Goal: Task Accomplishment & Management: Use online tool/utility

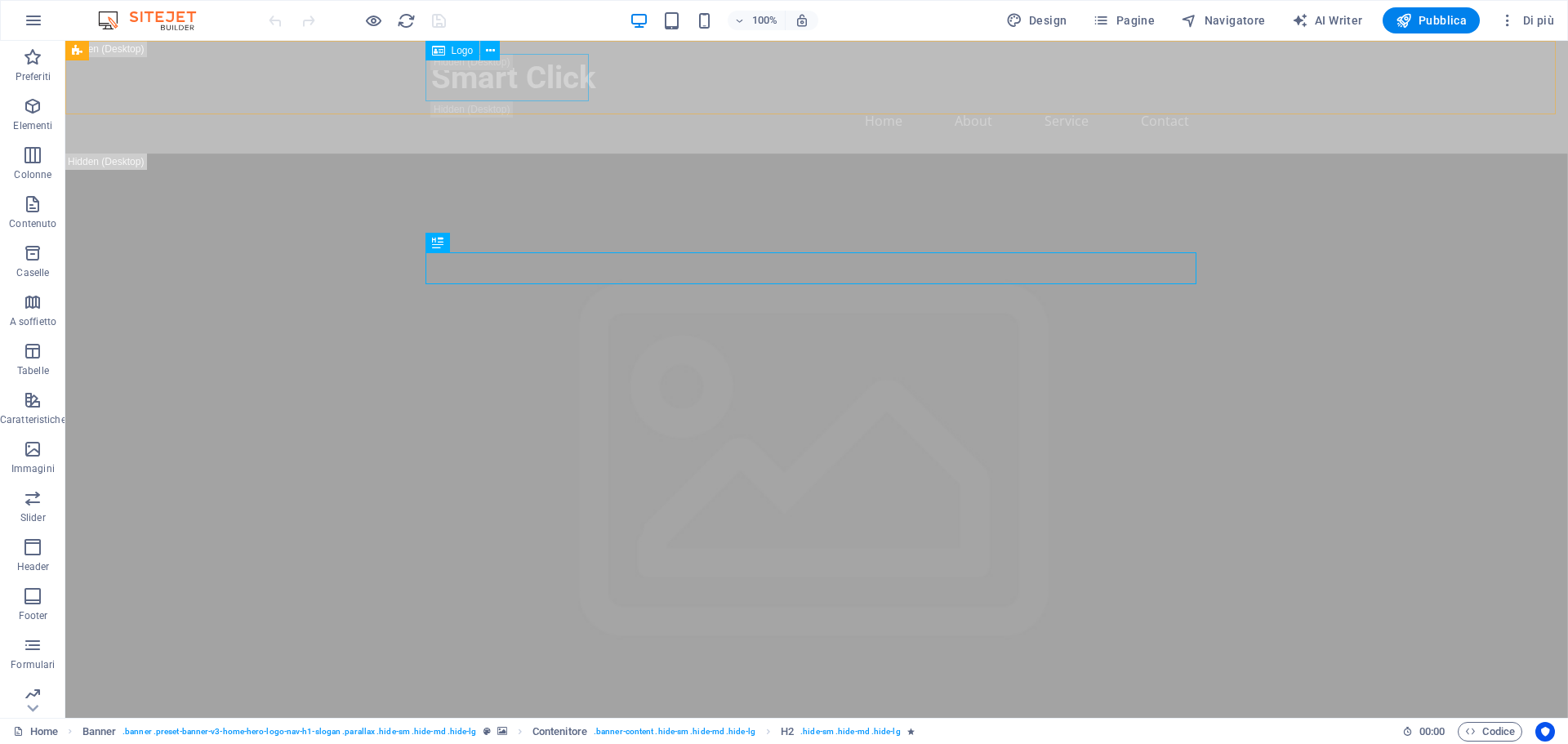
click at [458, 46] on span "Logo" at bounding box center [463, 50] width 22 height 10
click at [494, 52] on icon at bounding box center [490, 50] width 9 height 17
click at [31, 17] on icon "button" at bounding box center [33, 21] width 20 height 20
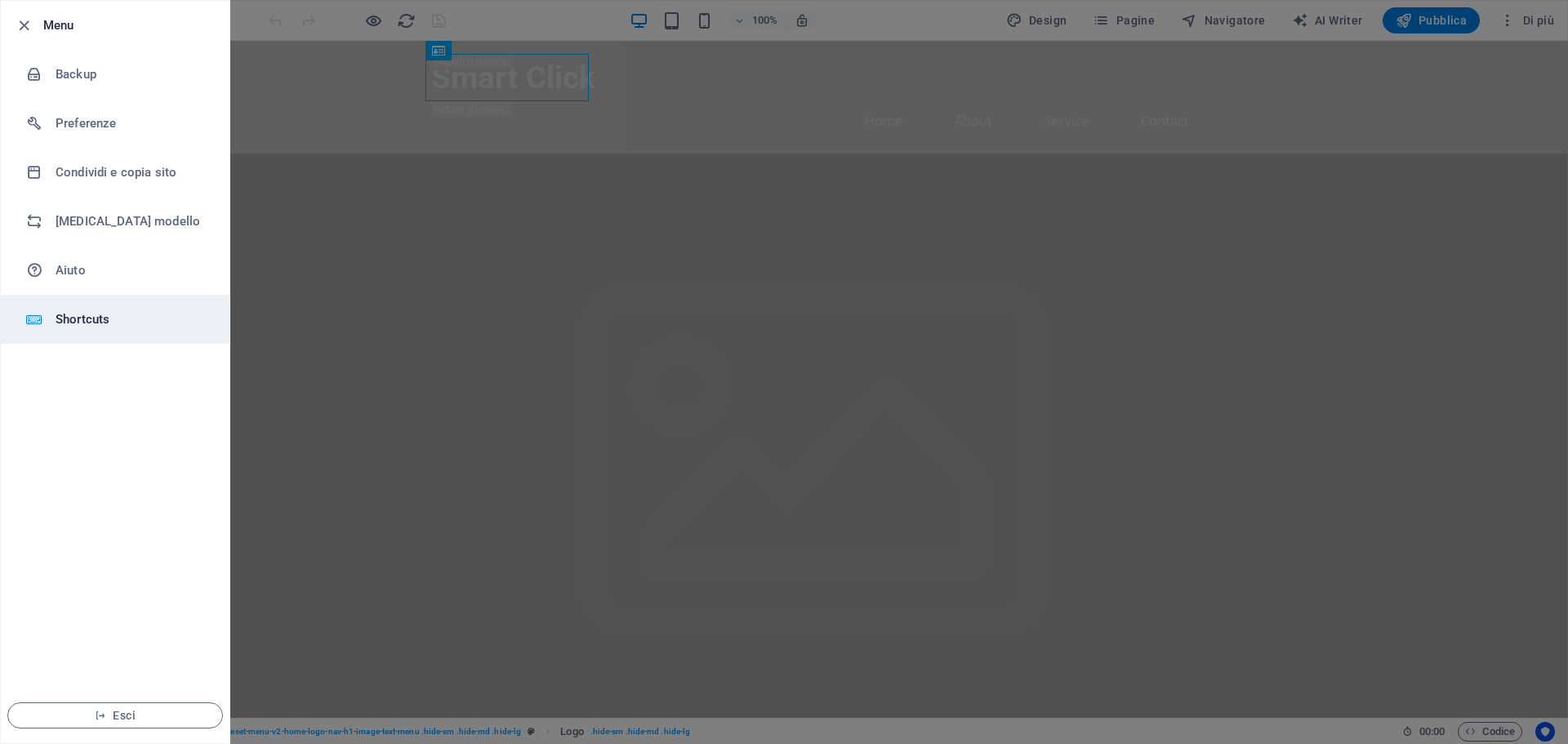
click at [87, 312] on h6 "Shortcuts" at bounding box center [131, 320] width 151 height 20
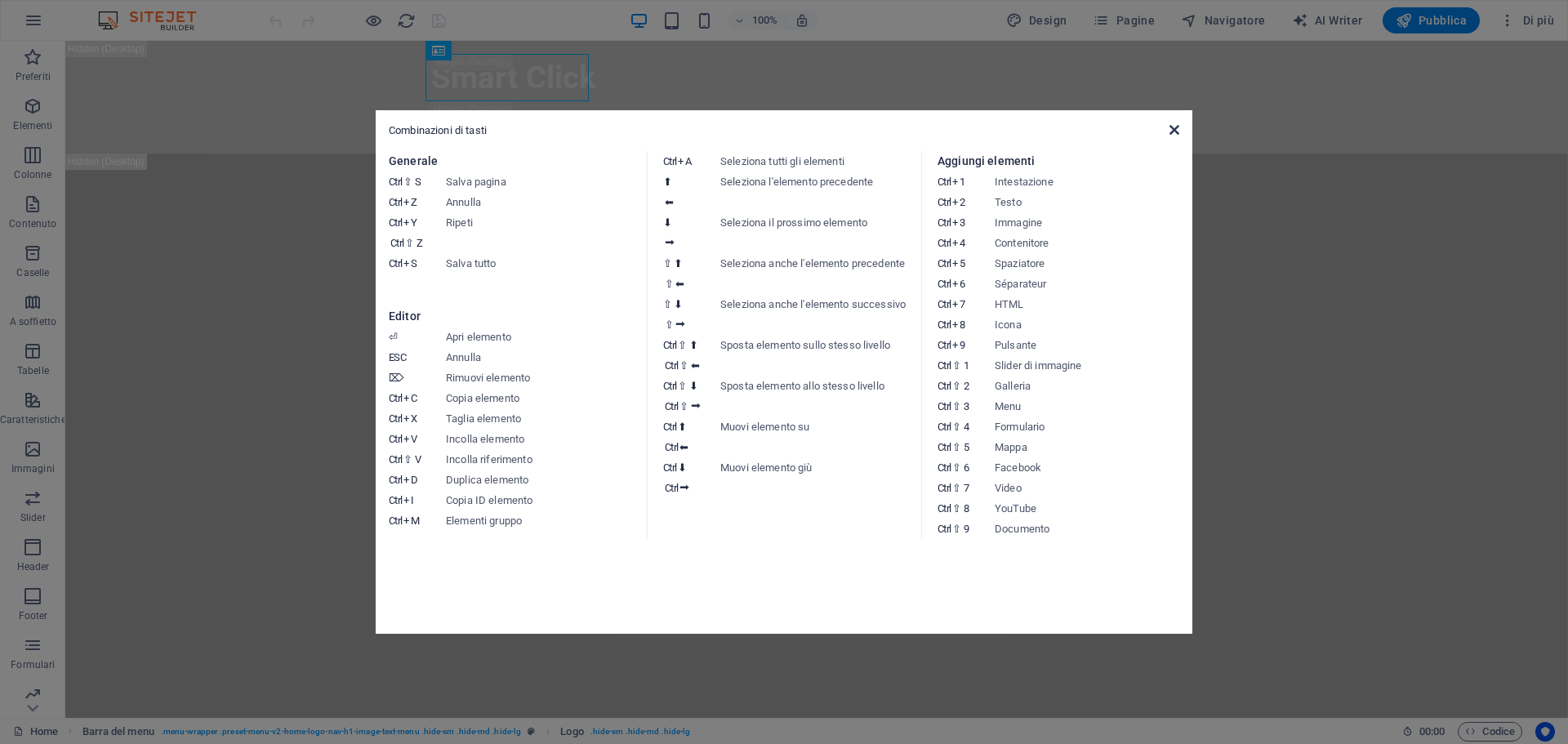
click at [1179, 131] on icon at bounding box center [1174, 130] width 10 height 13
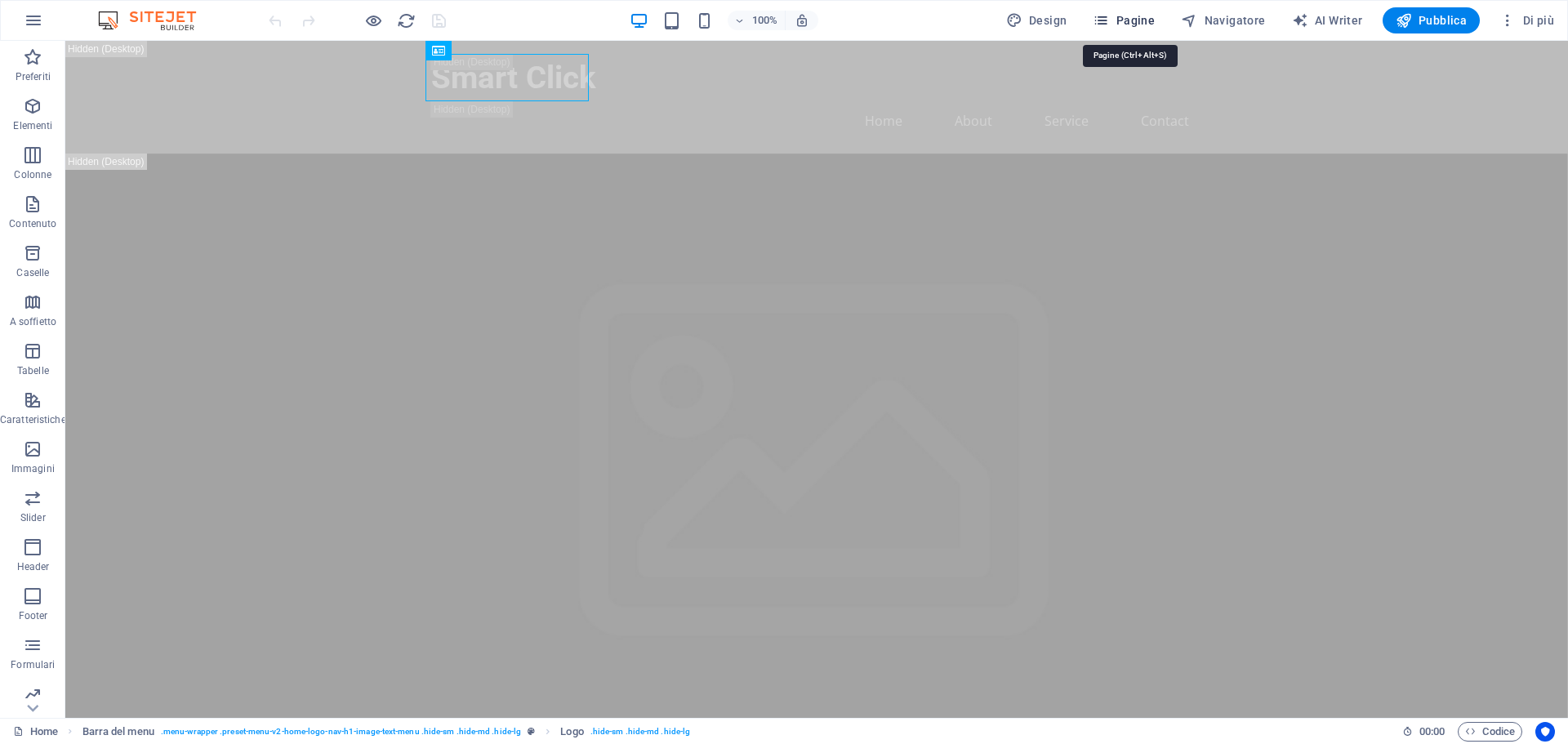
click at [1146, 21] on span "Pagine" at bounding box center [1123, 21] width 62 height 16
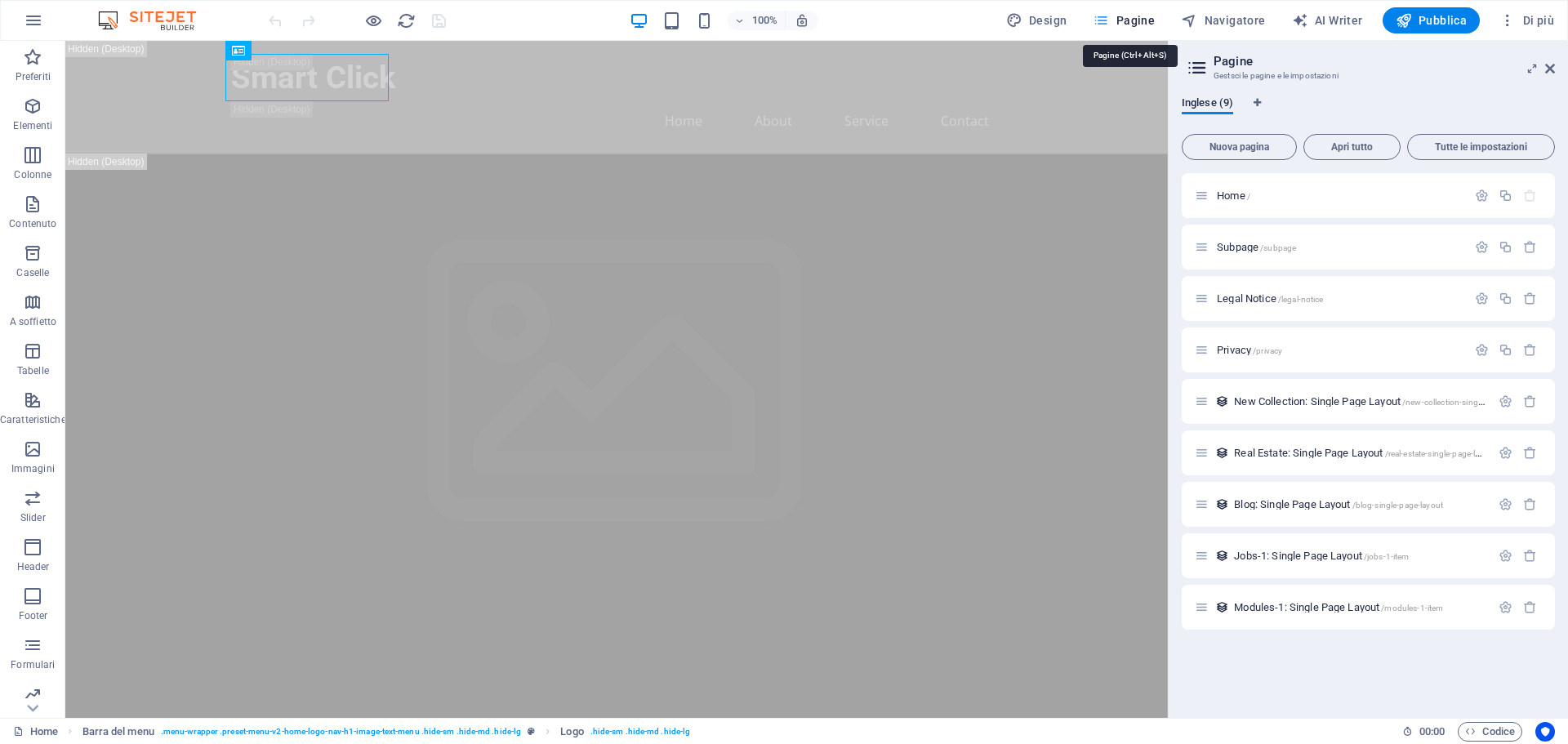
click at [1146, 21] on span "Pagine" at bounding box center [1123, 21] width 62 height 16
click at [1065, 14] on span "Design" at bounding box center [1036, 21] width 61 height 16
select select "px"
select select "200"
select select "px"
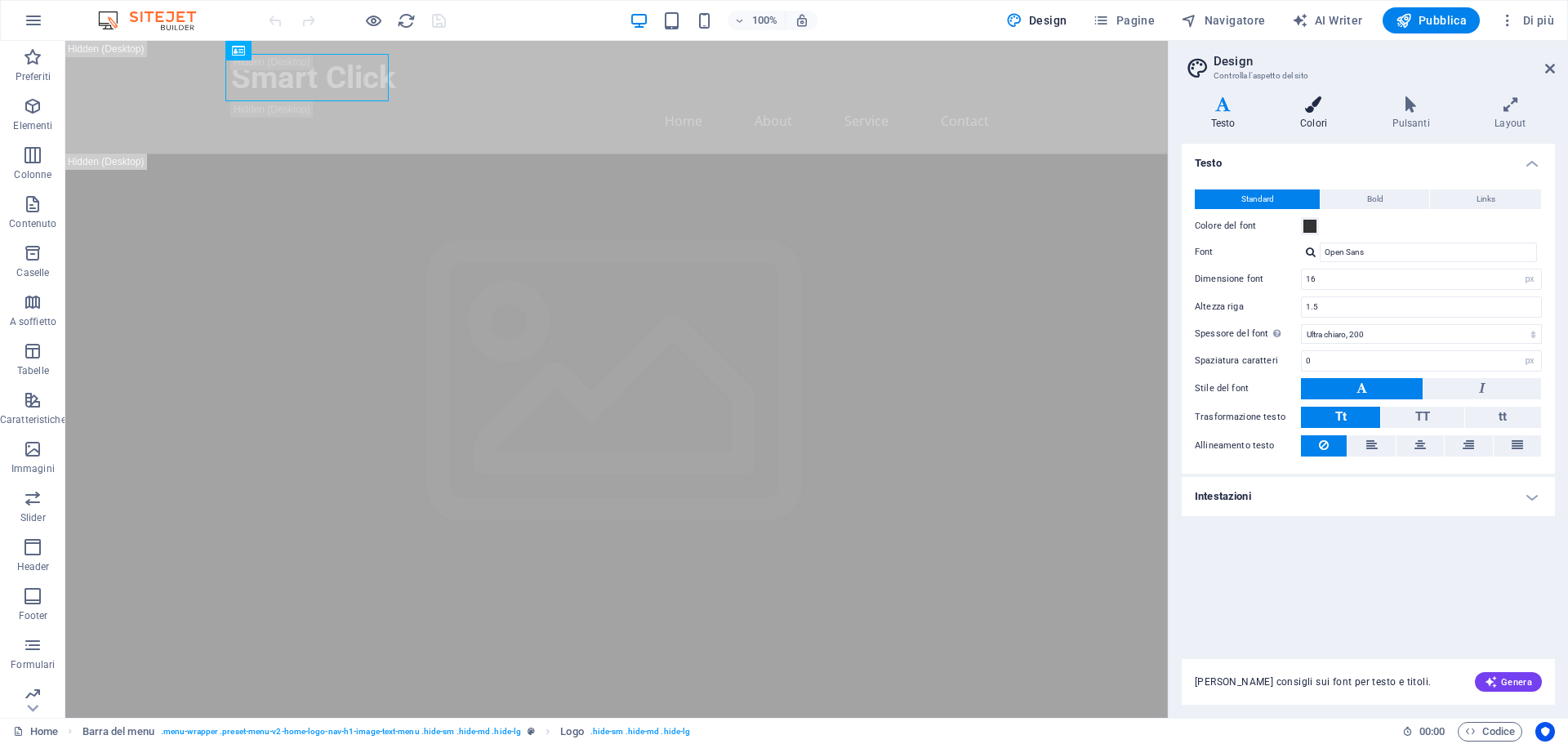
click at [1296, 108] on icon at bounding box center [1313, 105] width 85 height 16
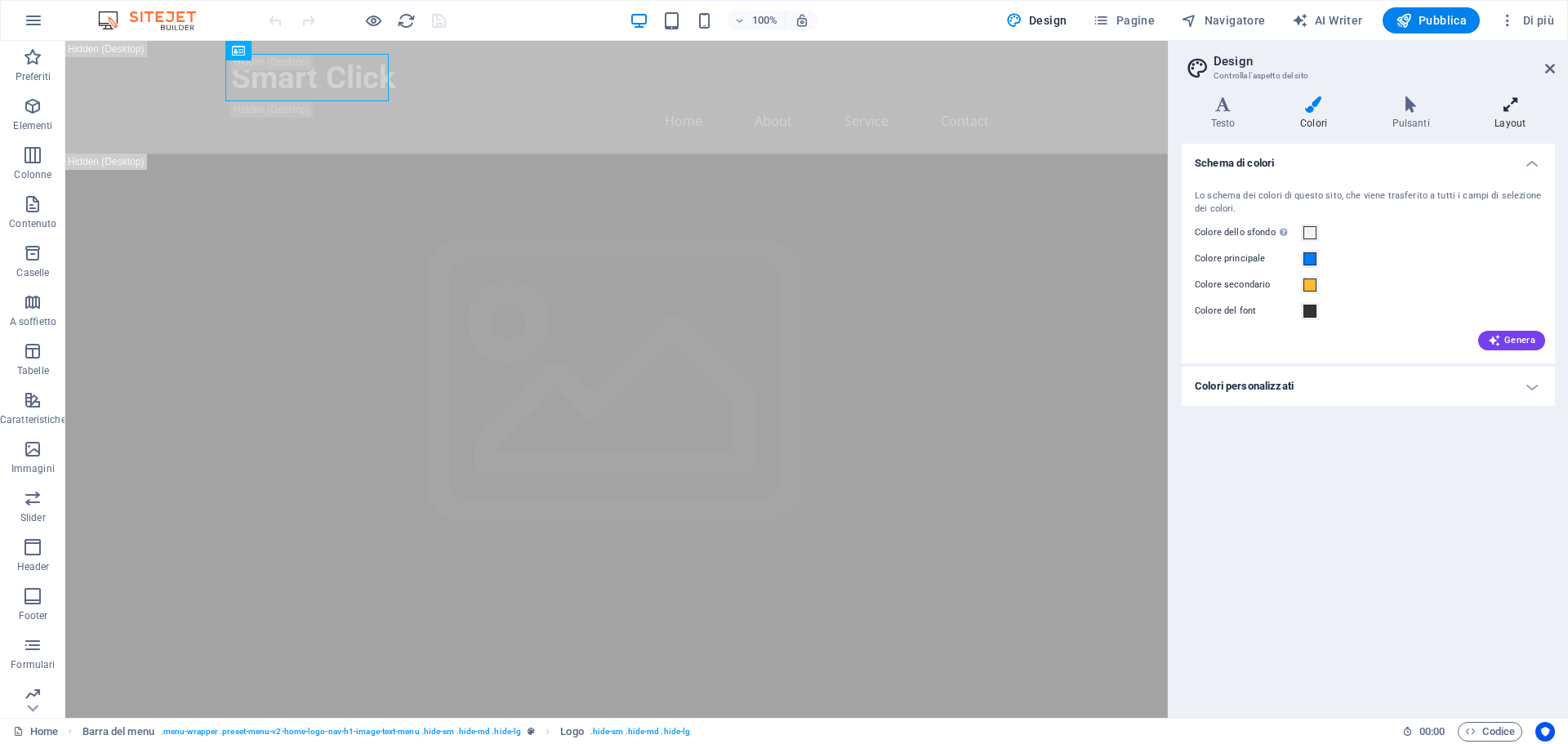
click at [1513, 102] on icon at bounding box center [1510, 105] width 89 height 16
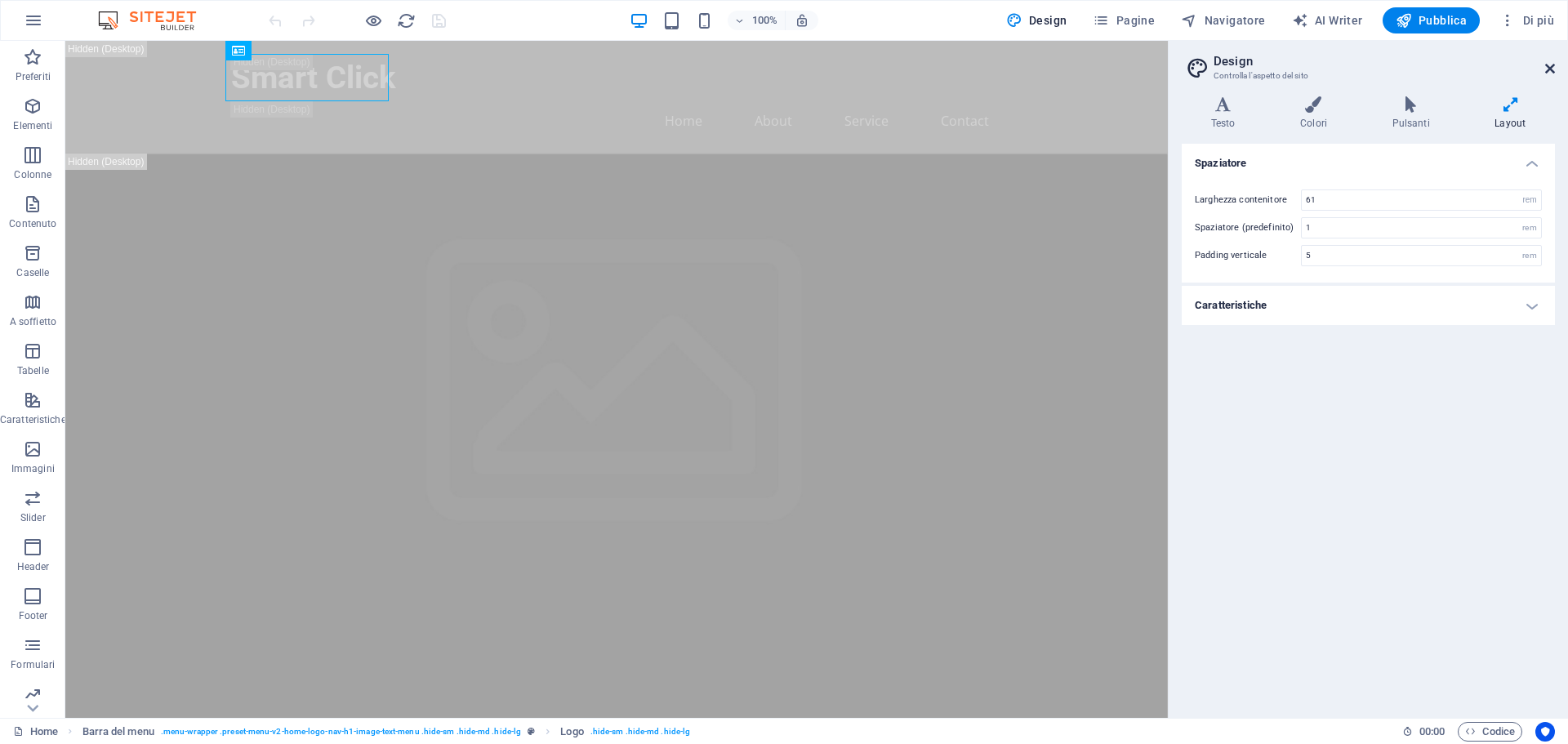
click at [1547, 67] on icon at bounding box center [1549, 68] width 10 height 13
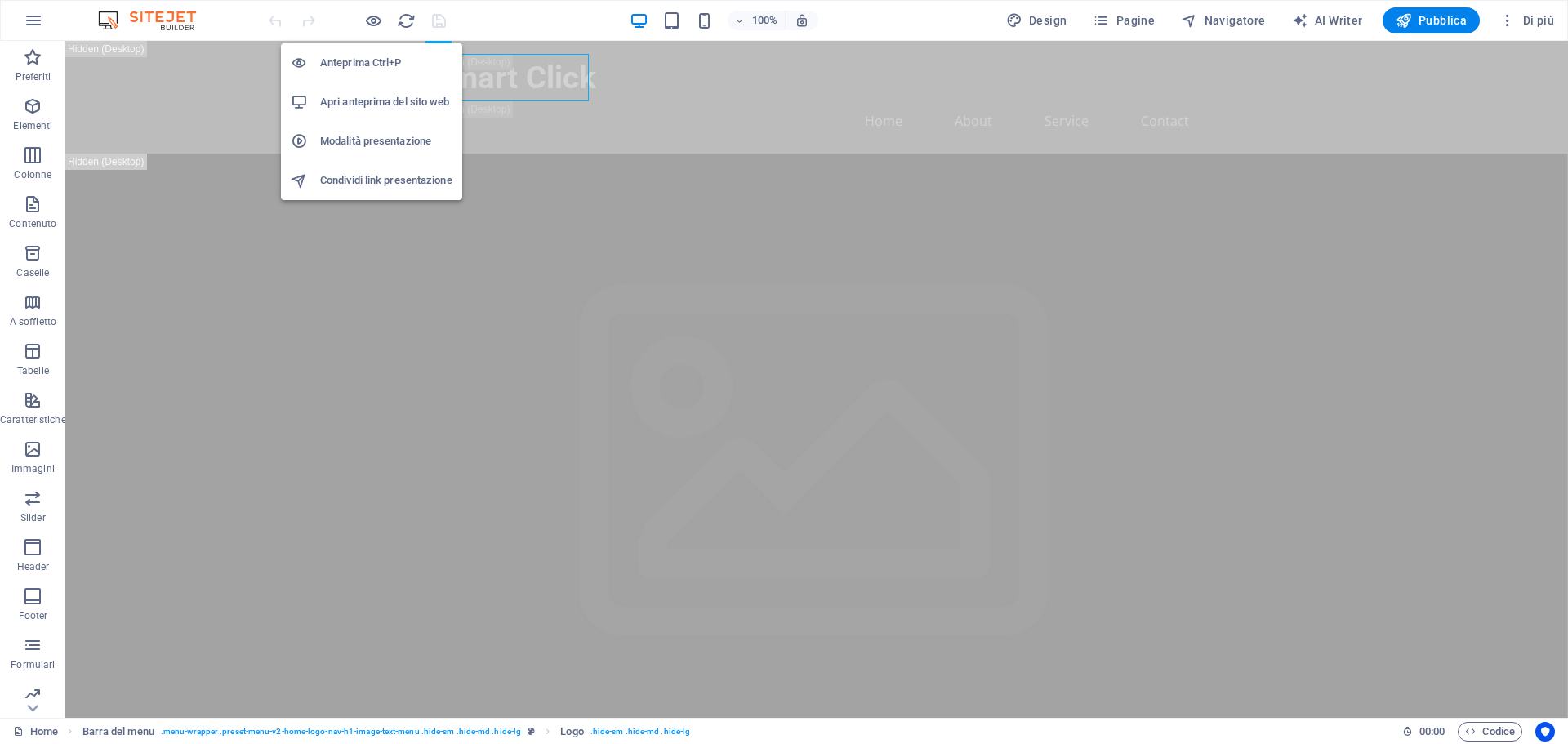
click at [360, 94] on h6 "Apri anteprima del sito web" at bounding box center [387, 102] width 132 height 20
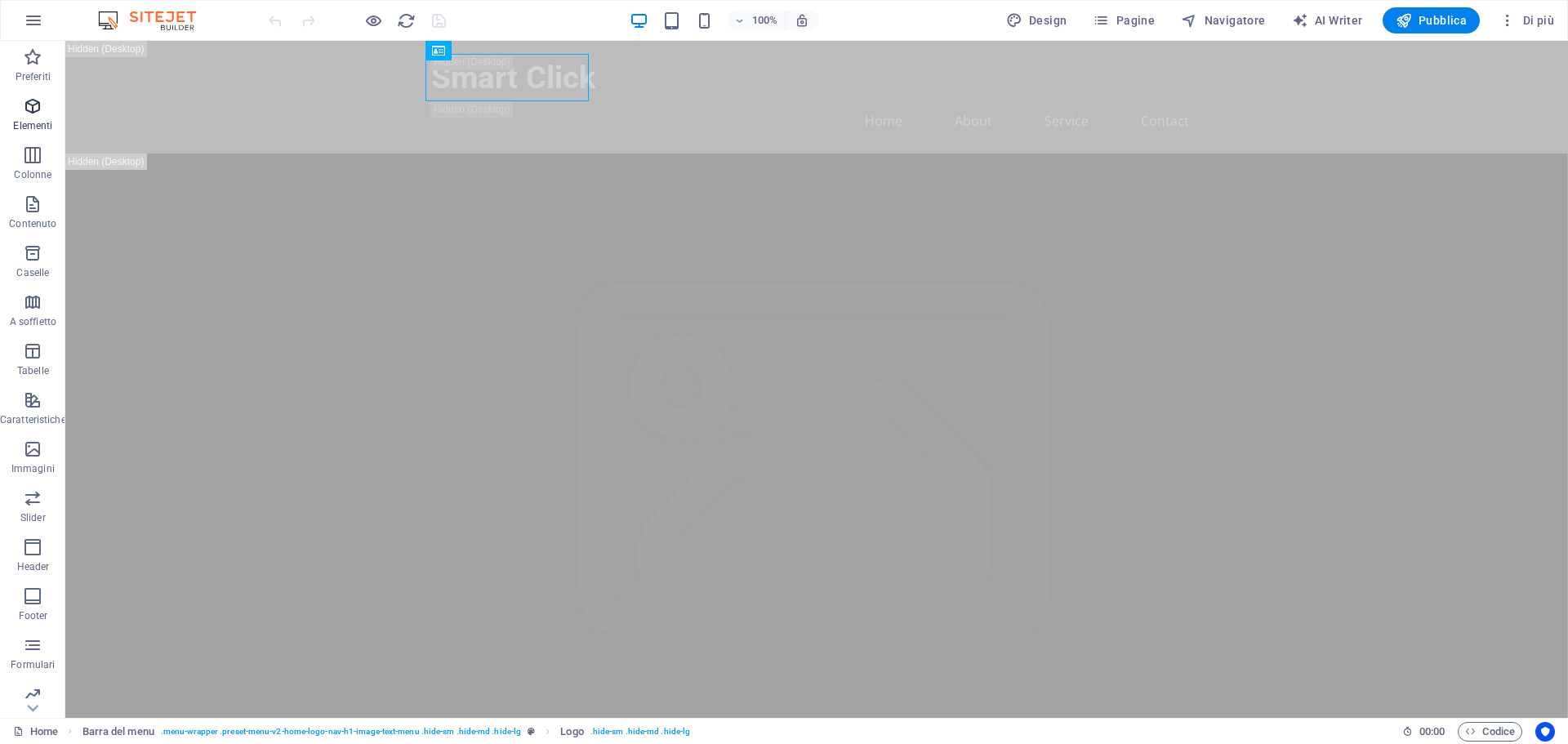
click at [41, 116] on span "Elementi" at bounding box center [33, 116] width 66 height 39
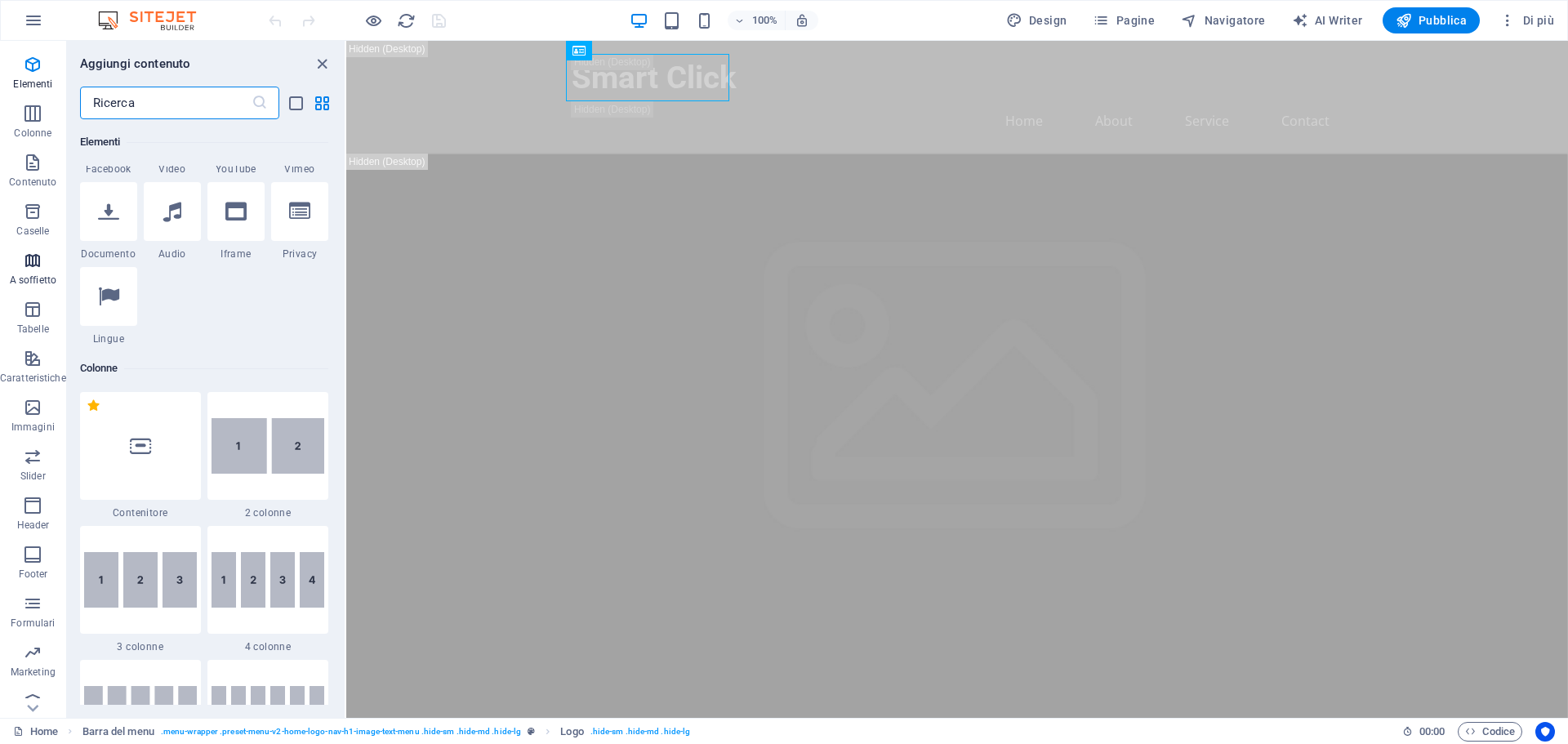
scroll to position [58, 0]
click at [25, 205] on span "Caselle" at bounding box center [33, 205] width 66 height 39
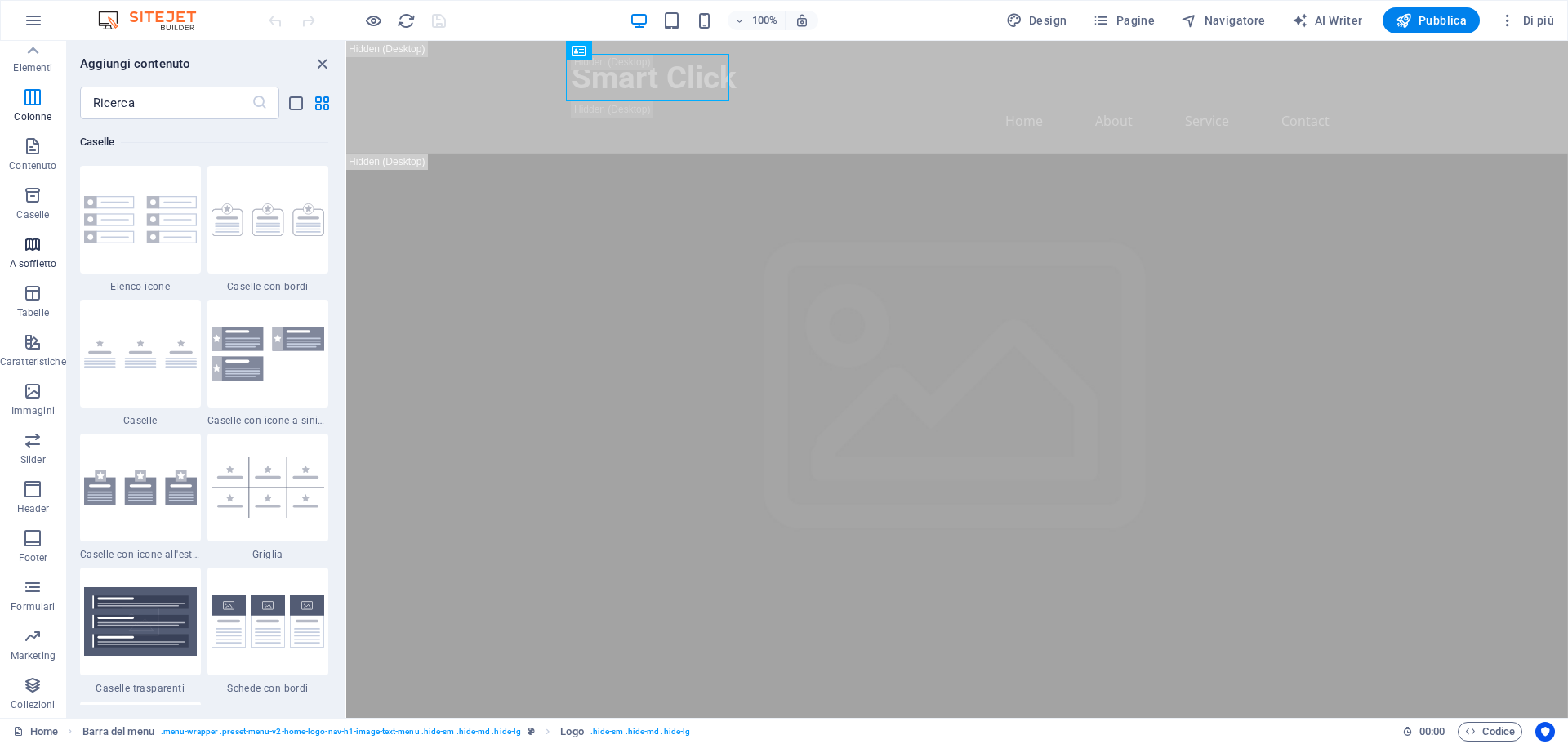
click at [25, 247] on icon "button" at bounding box center [33, 244] width 20 height 20
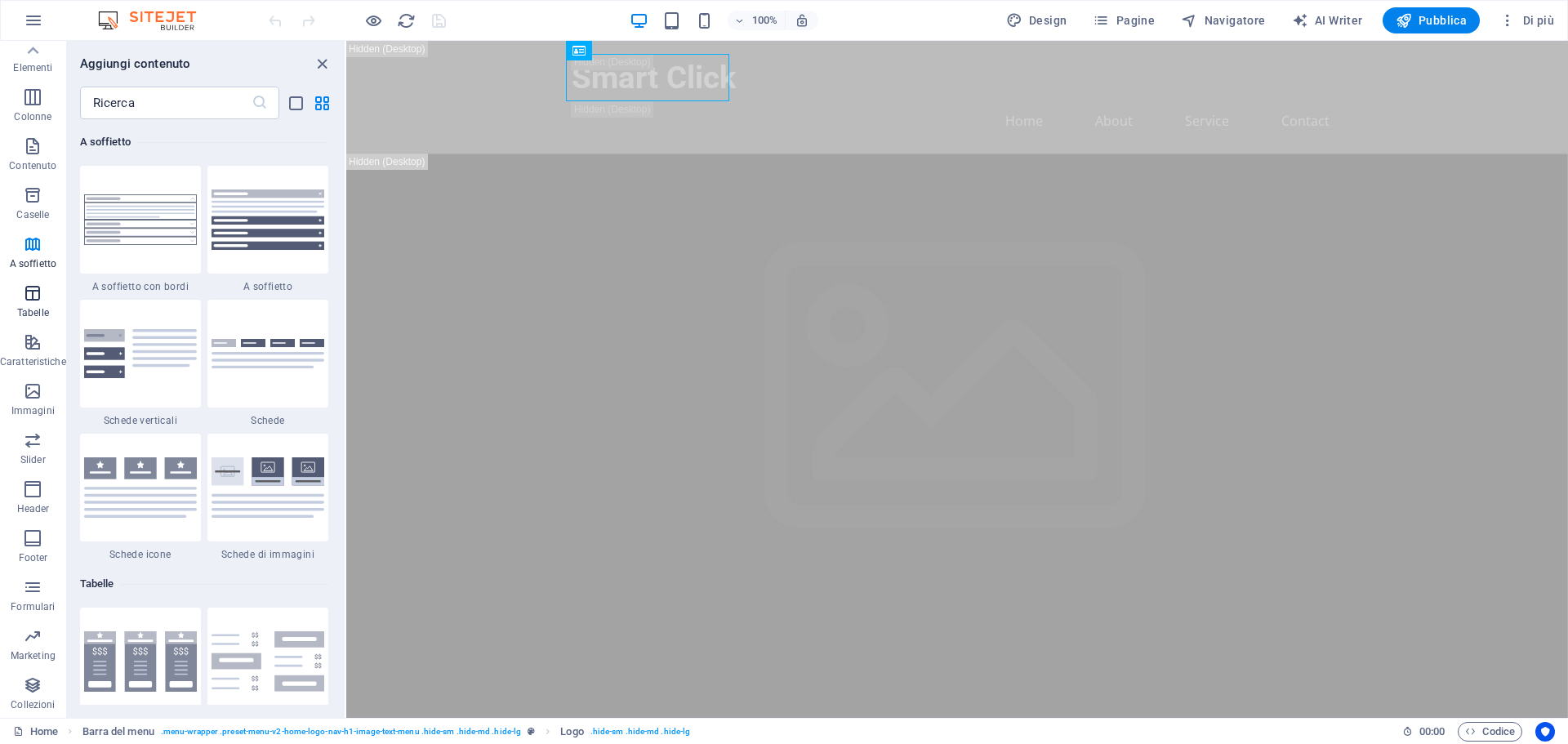
click at [32, 290] on icon "button" at bounding box center [33, 294] width 20 height 20
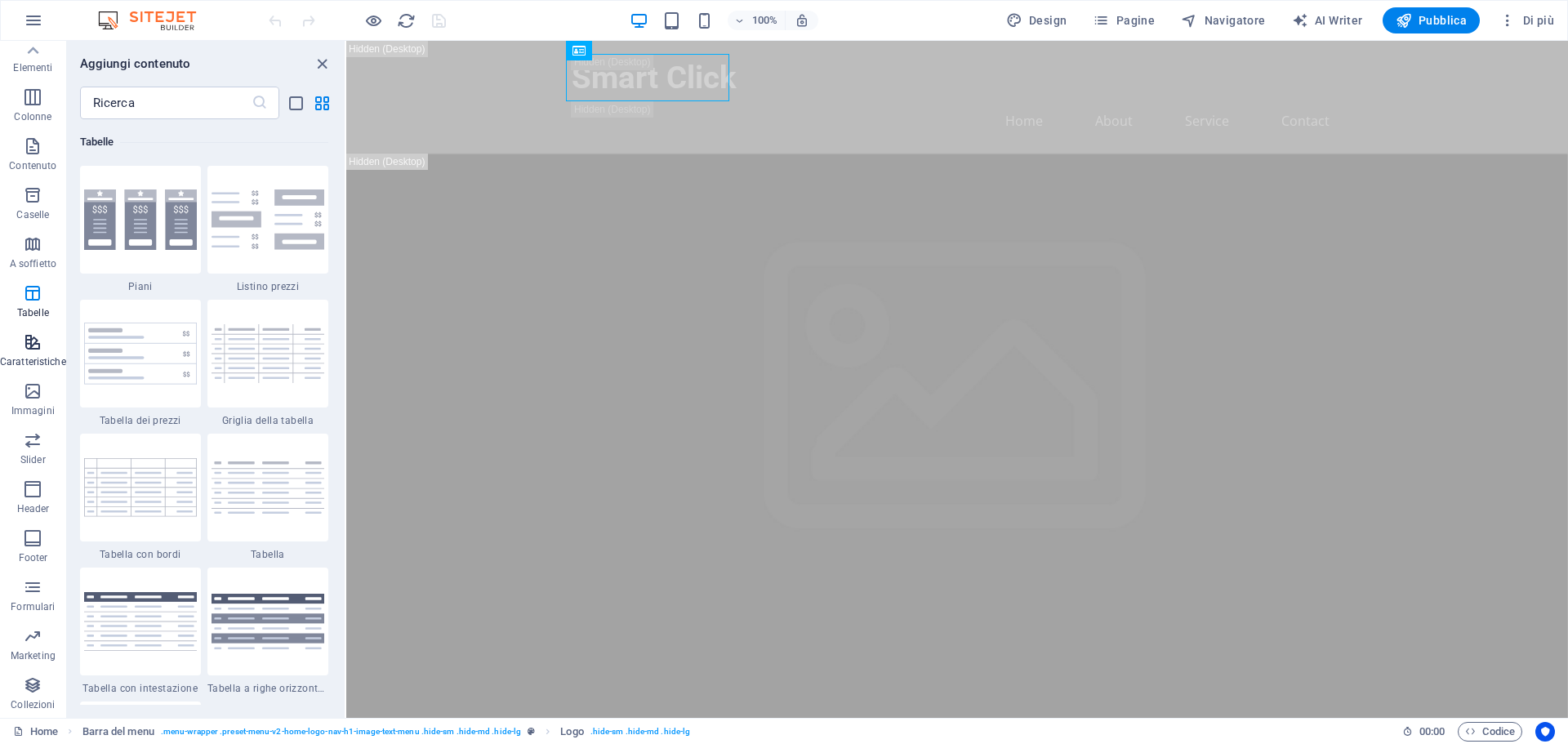
click at [26, 336] on icon "button" at bounding box center [33, 342] width 20 height 20
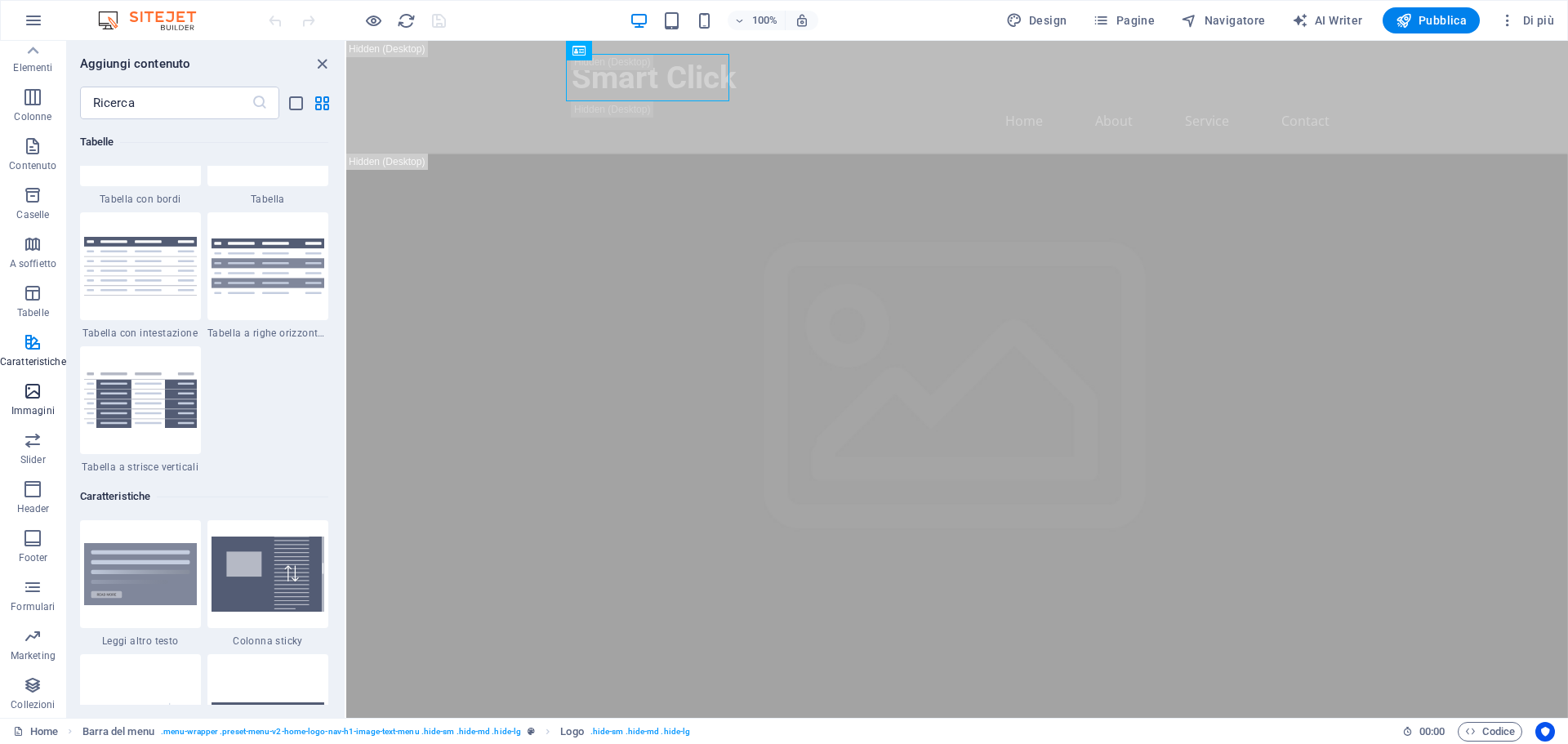
scroll to position [6368, 0]
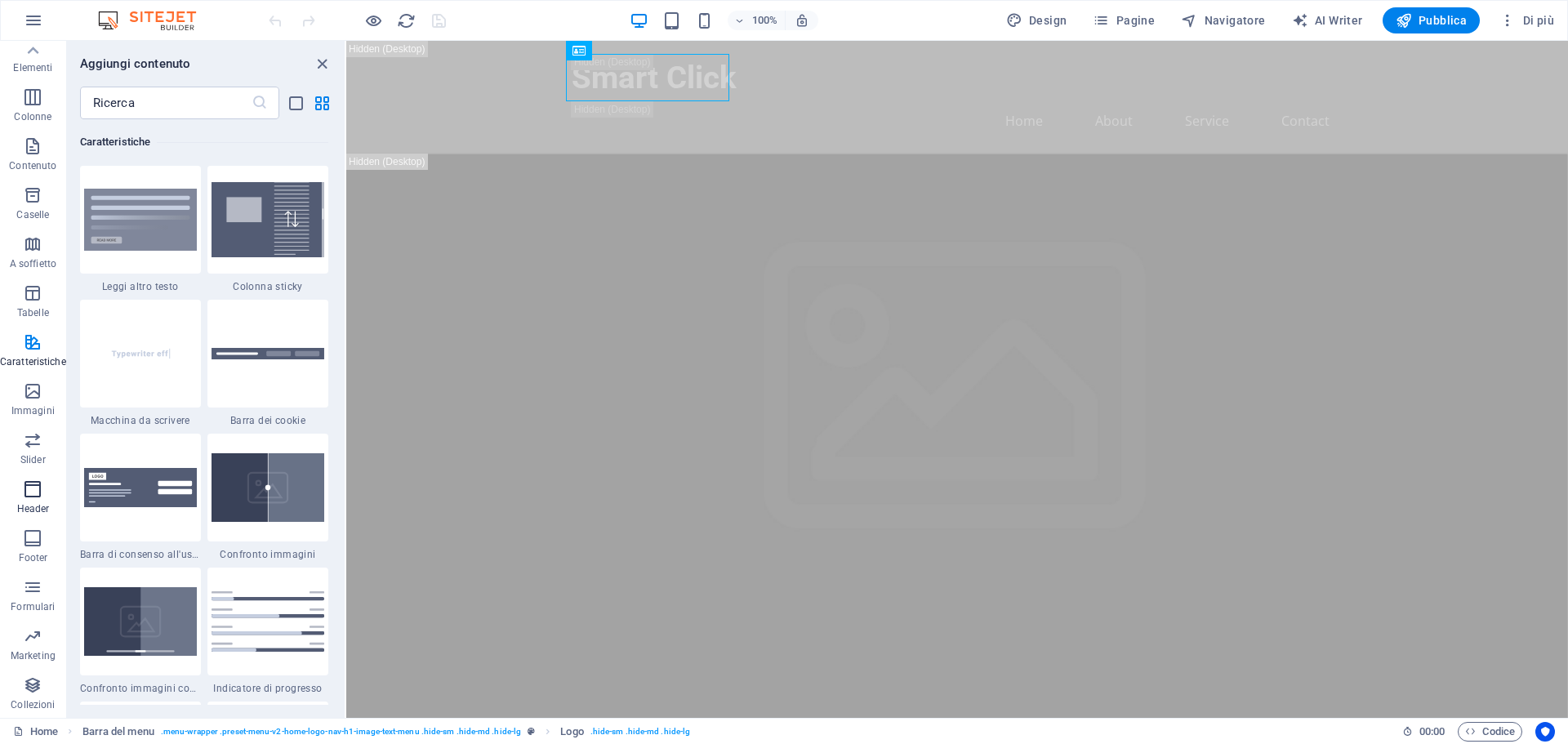
click at [36, 494] on icon "button" at bounding box center [33, 490] width 20 height 20
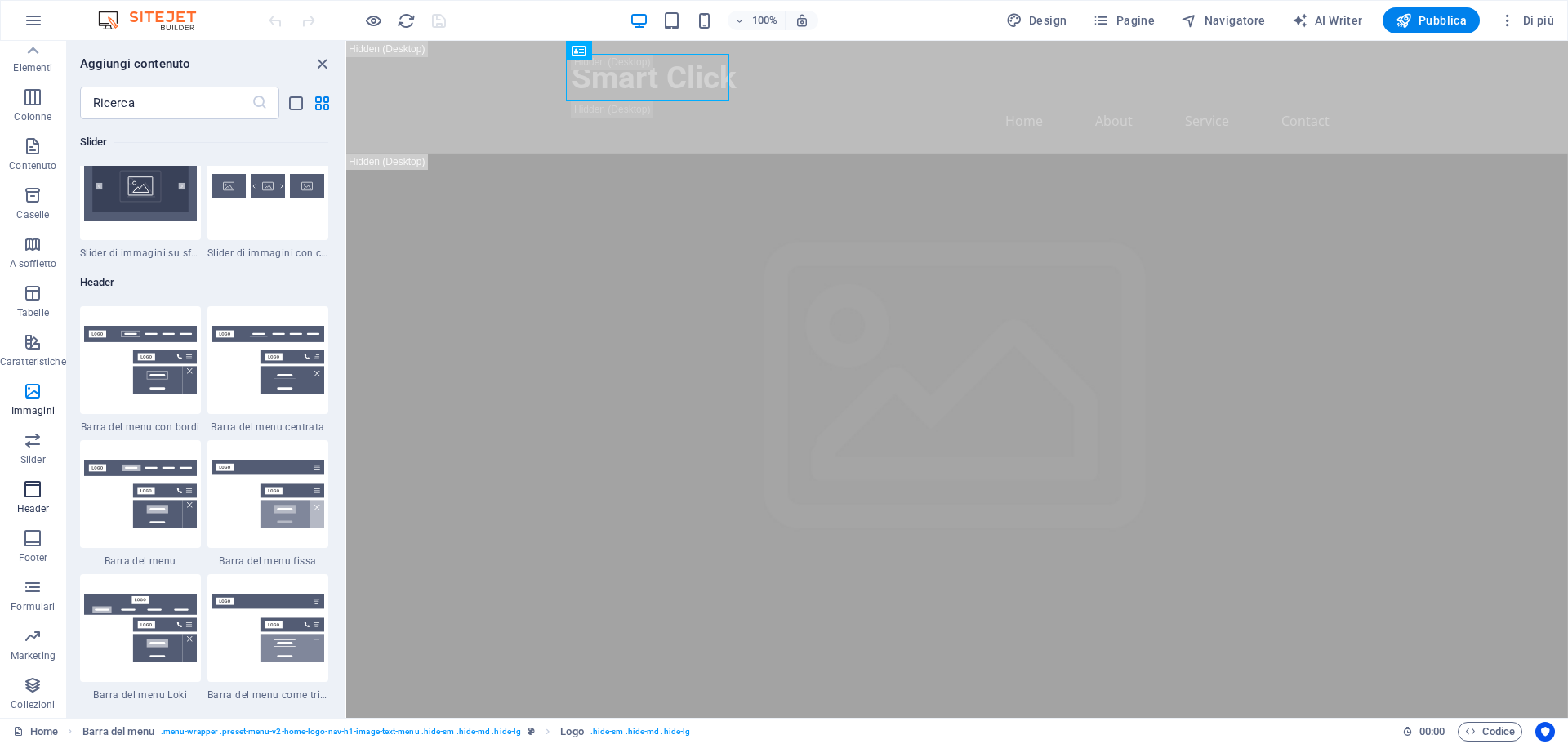
scroll to position [9838, 0]
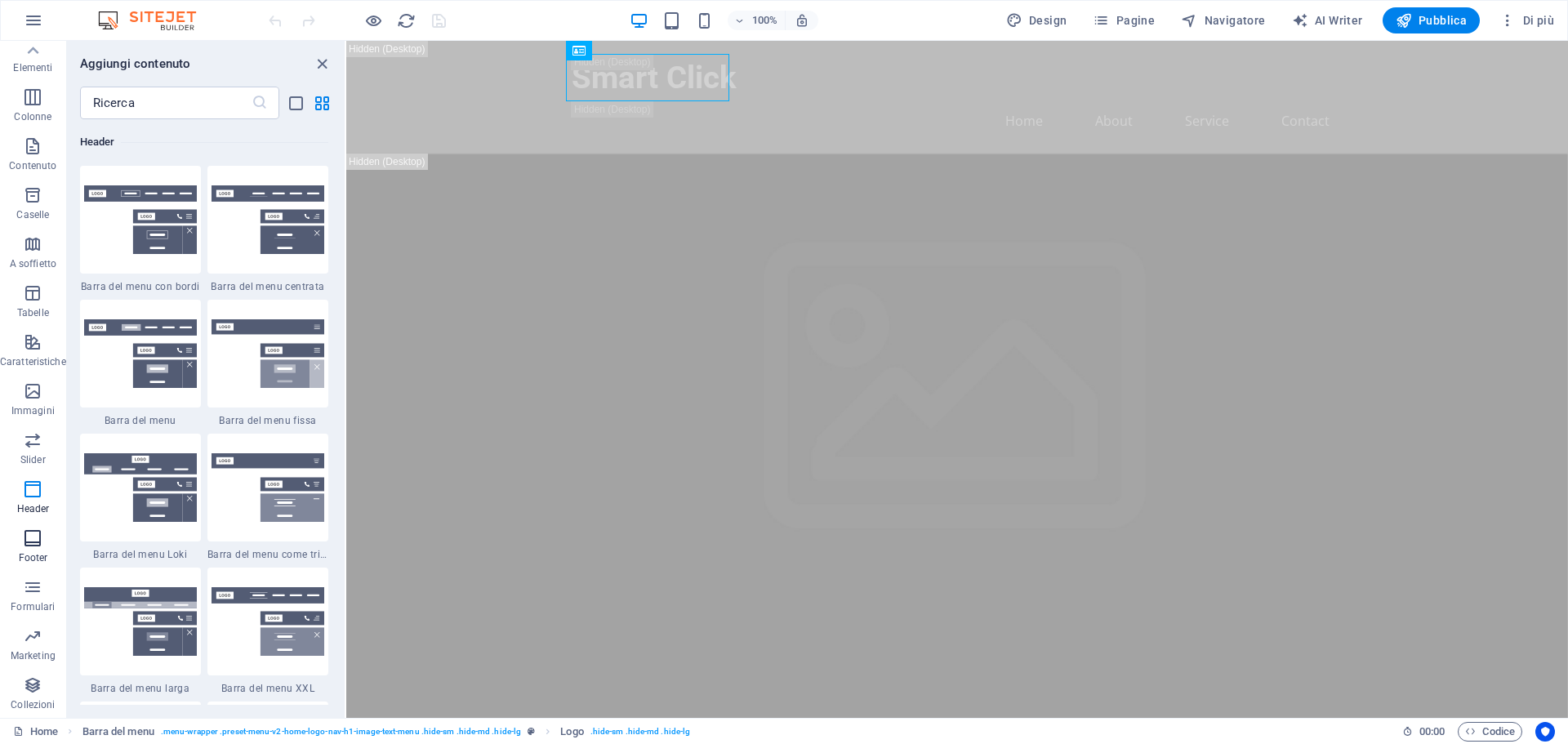
click at [39, 544] on icon "button" at bounding box center [33, 538] width 20 height 20
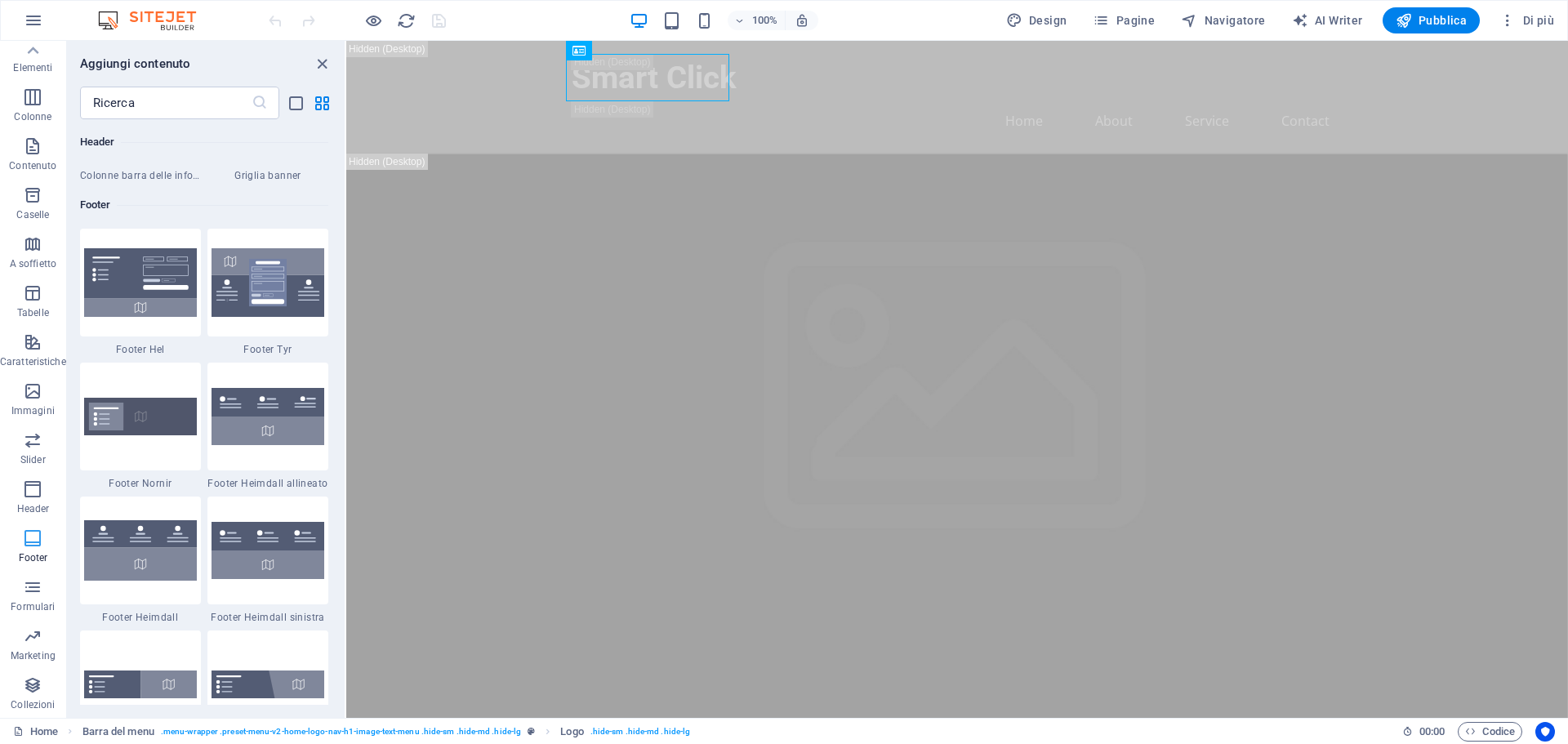
scroll to position [10815, 0]
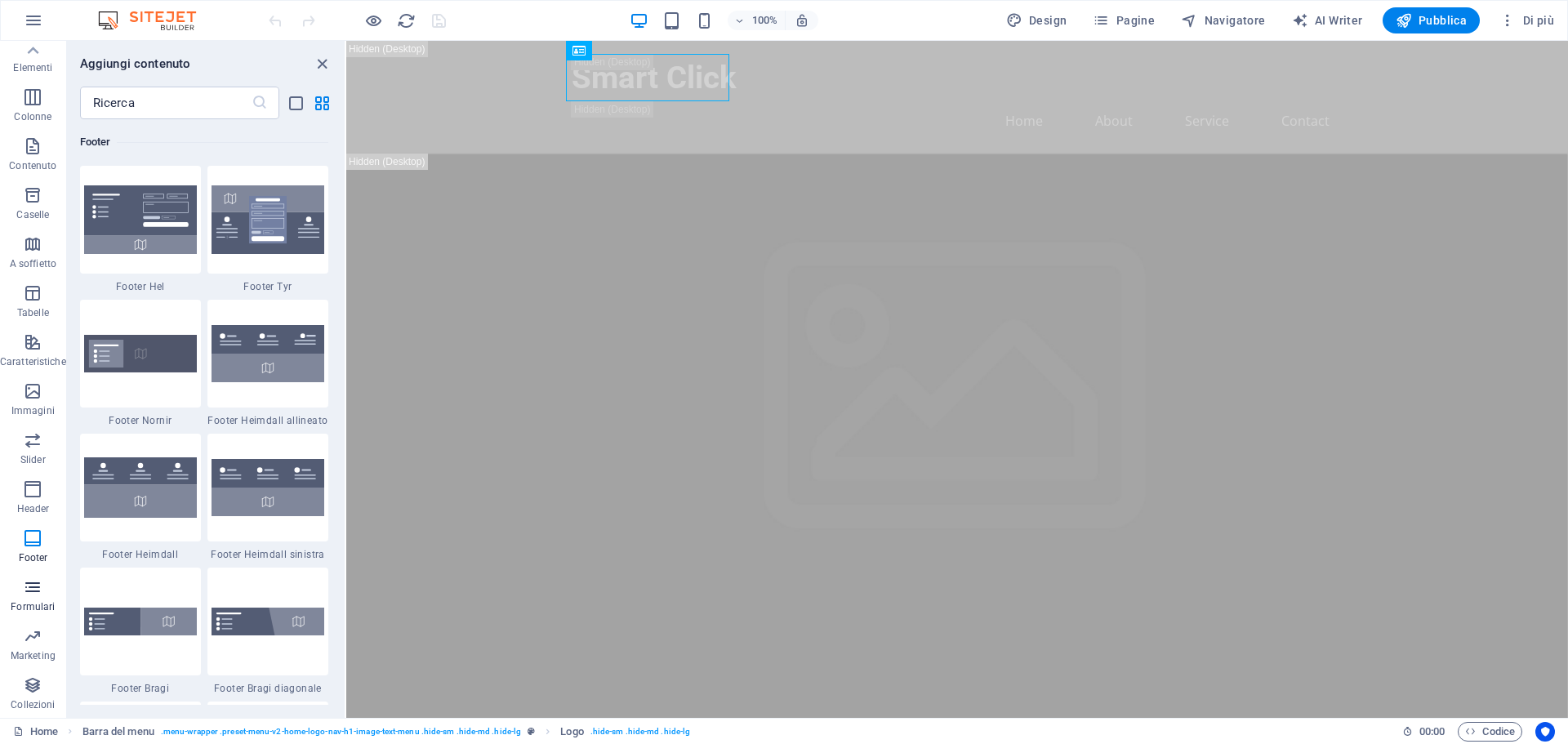
click at [35, 594] on icon "button" at bounding box center [33, 587] width 20 height 20
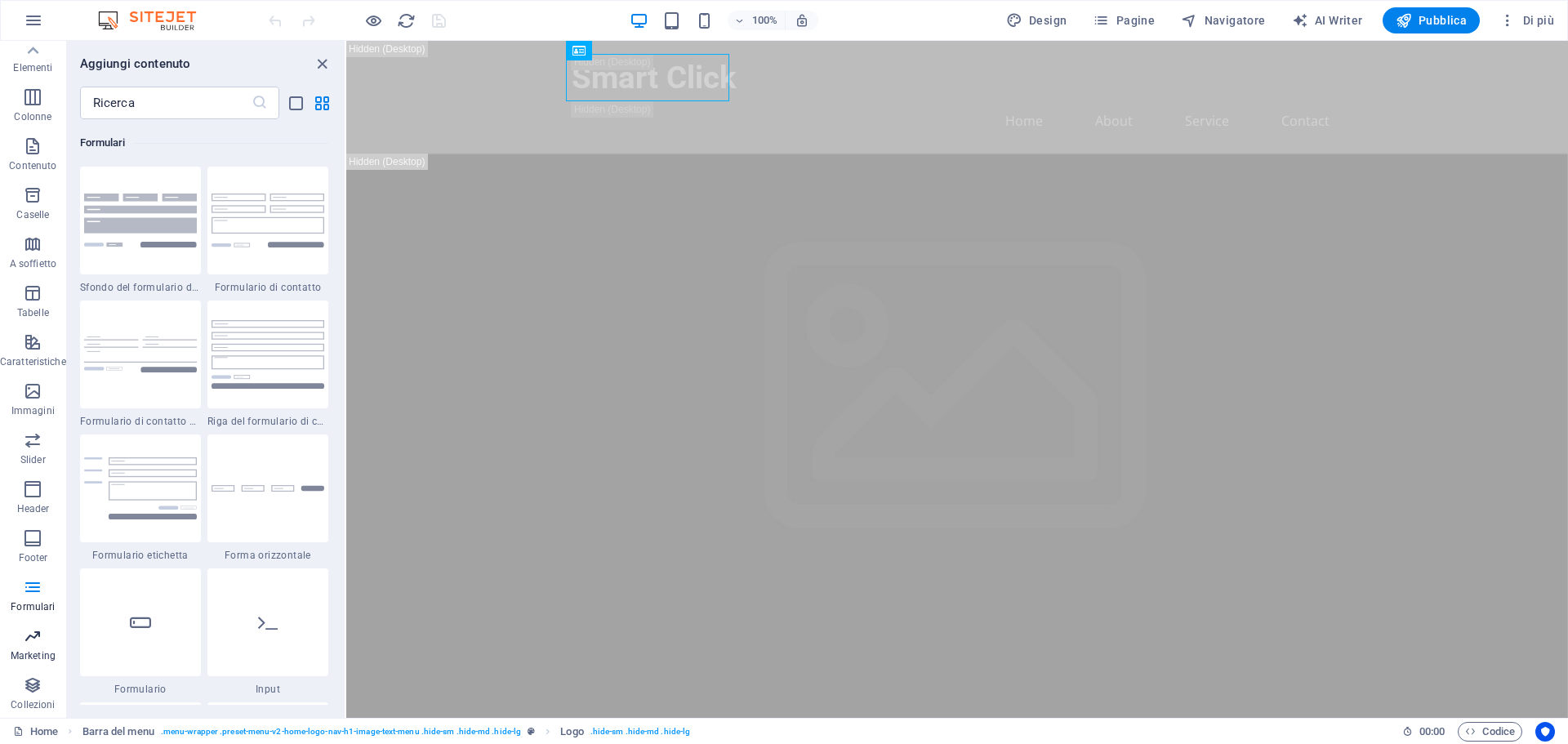
scroll to position [11927, 0]
click at [32, 644] on icon "button" at bounding box center [33, 637] width 20 height 20
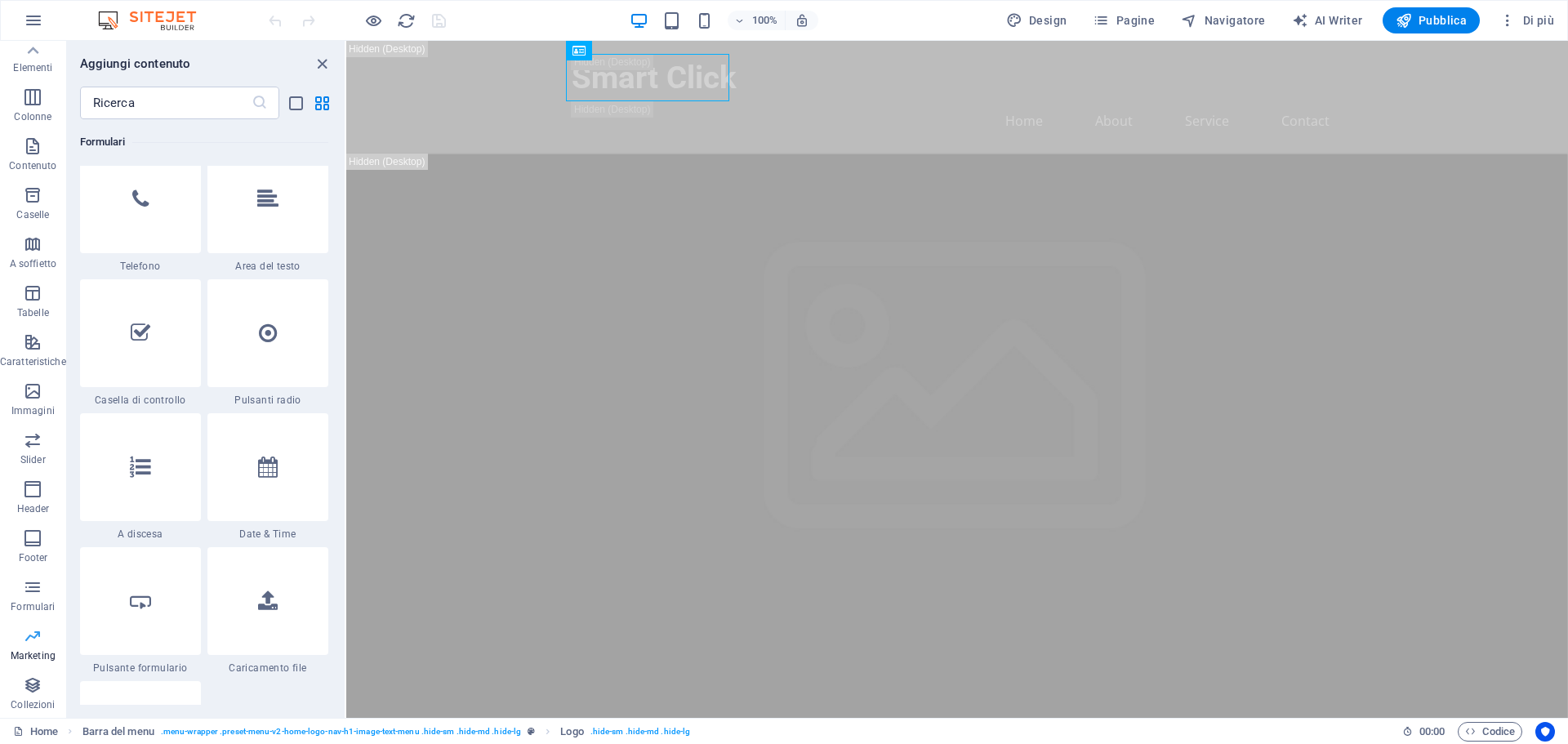
scroll to position [13307, 0]
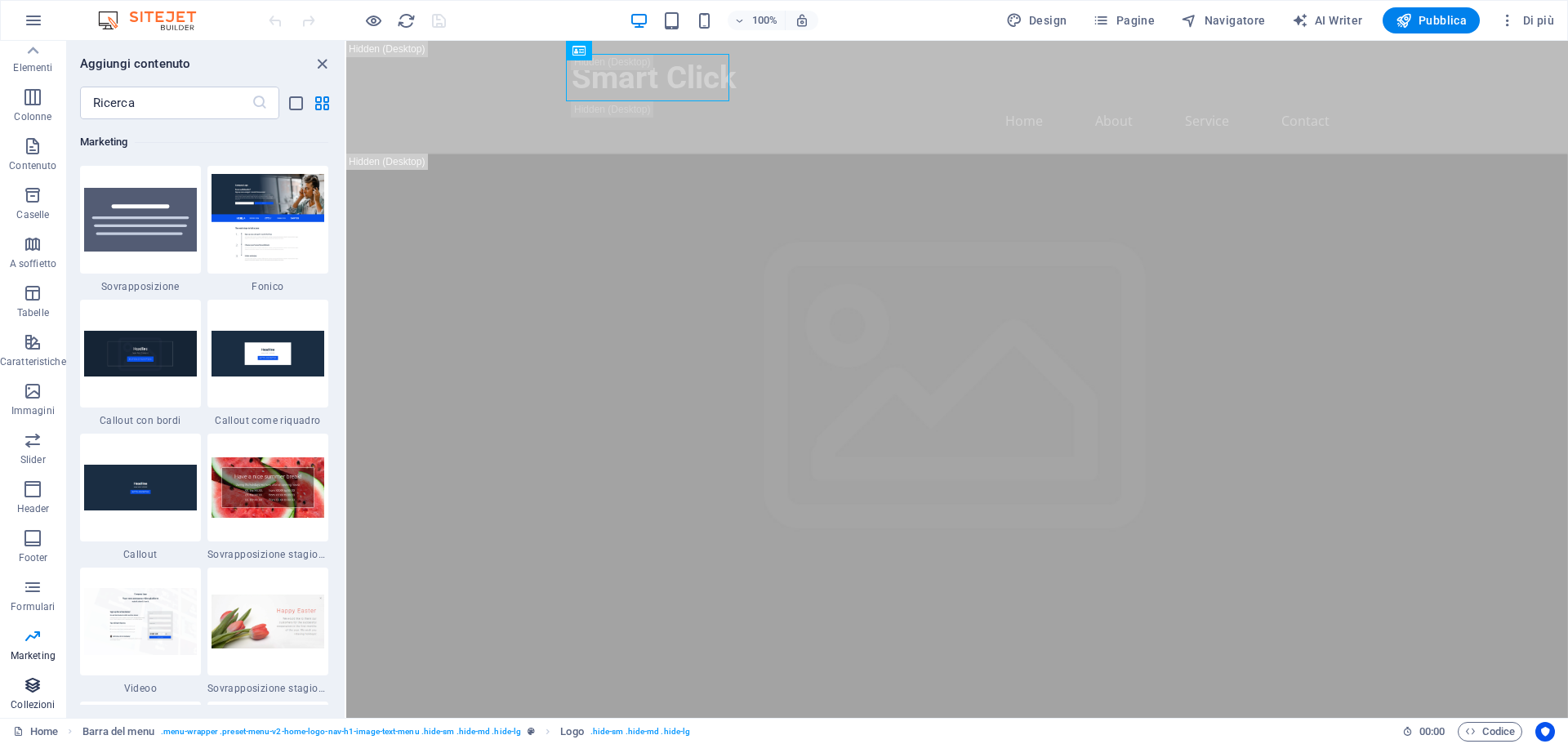
click at [30, 688] on icon "button" at bounding box center [33, 686] width 20 height 20
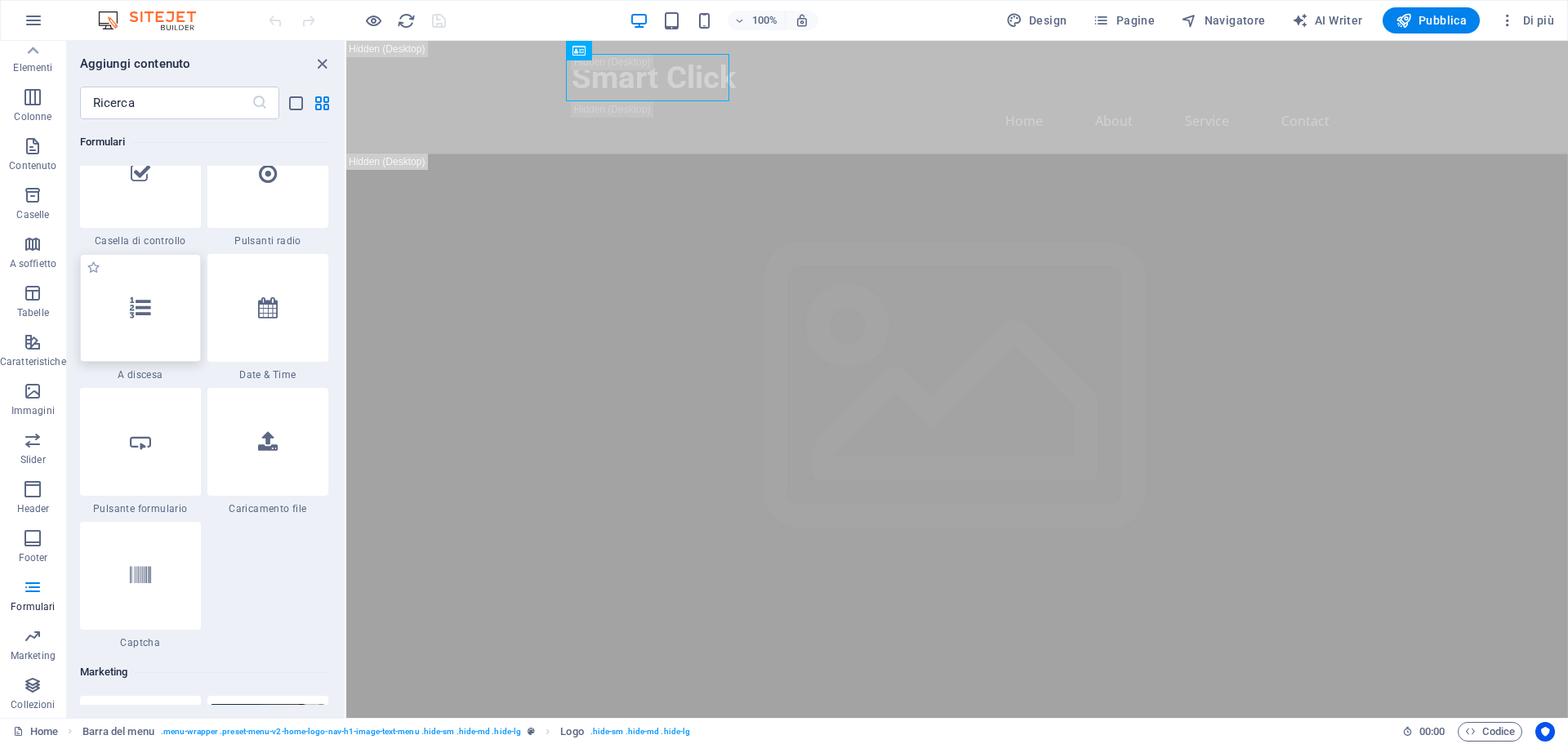
scroll to position [12749, 0]
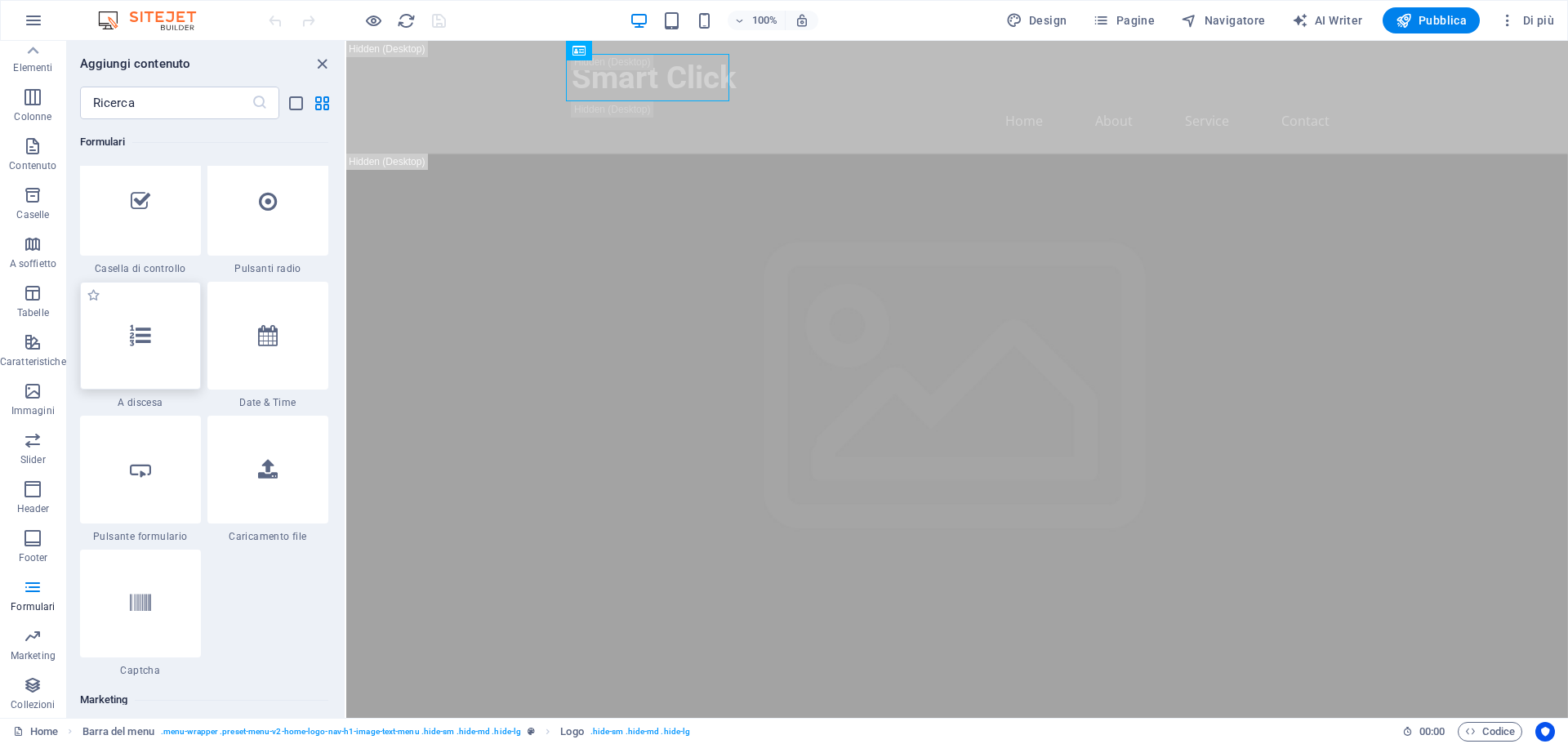
click at [142, 332] on icon at bounding box center [141, 336] width 21 height 21
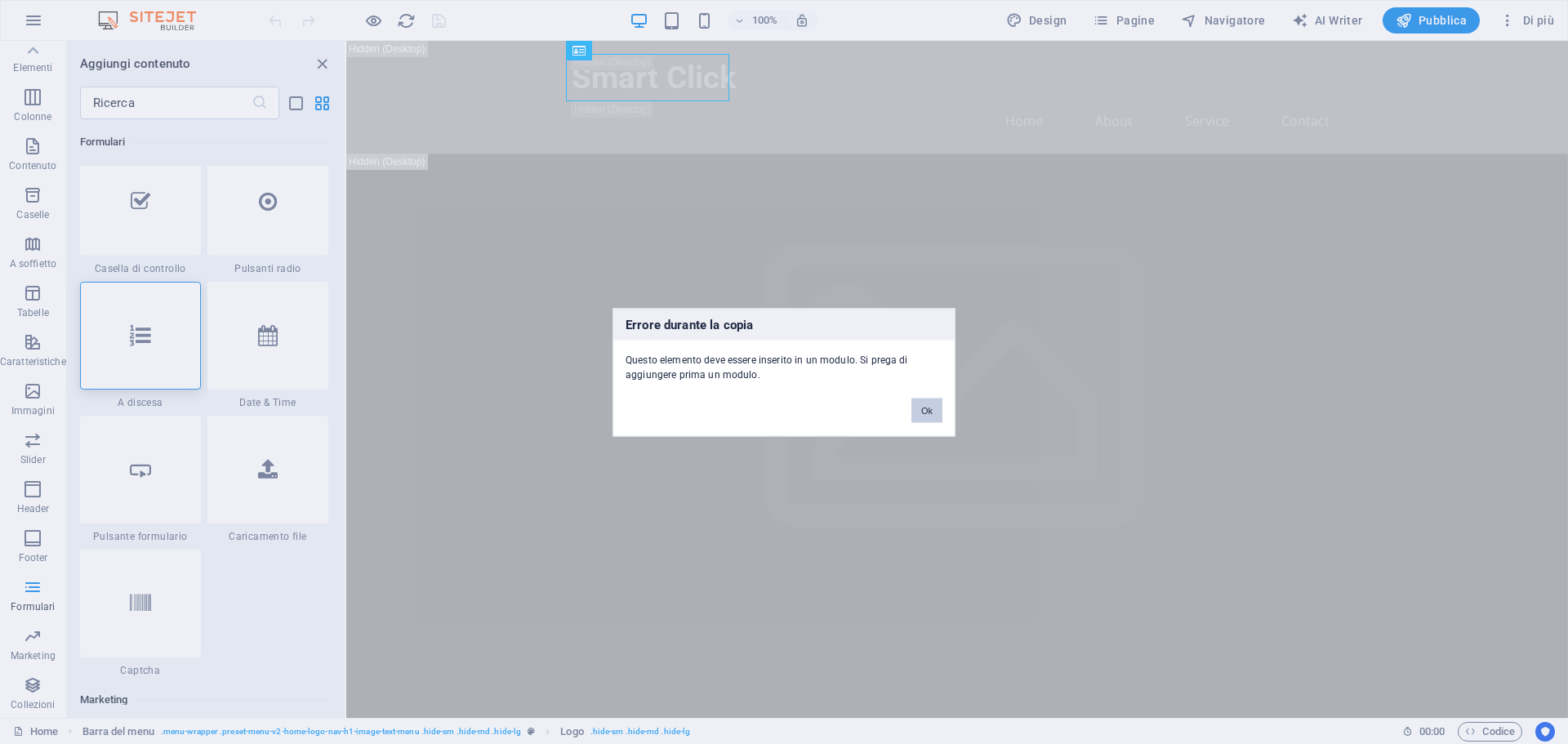
click at [929, 405] on button "Ok" at bounding box center [926, 409] width 31 height 24
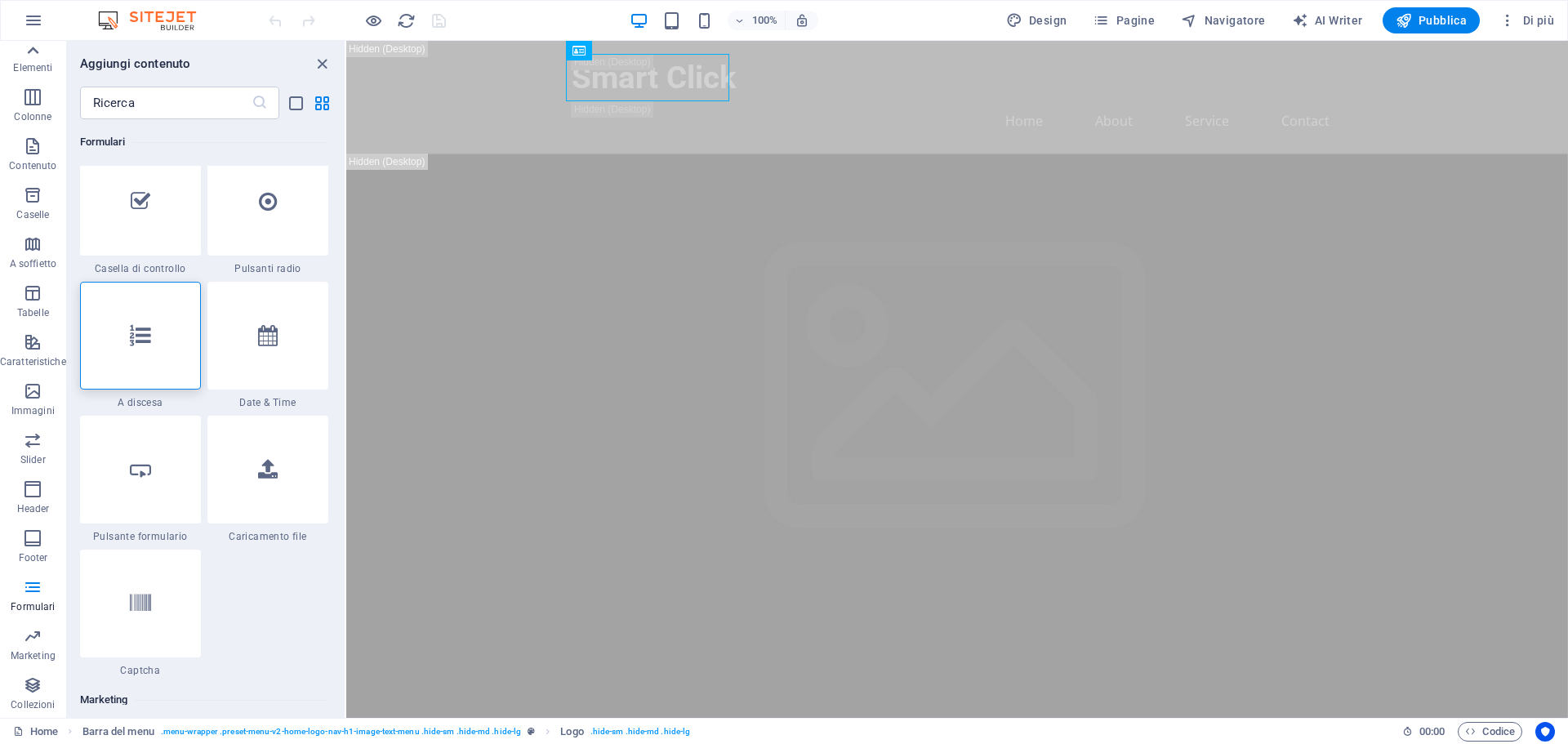
click at [32, 55] on icon at bounding box center [33, 51] width 23 height 23
click at [32, 18] on icon "button" at bounding box center [33, 21] width 20 height 20
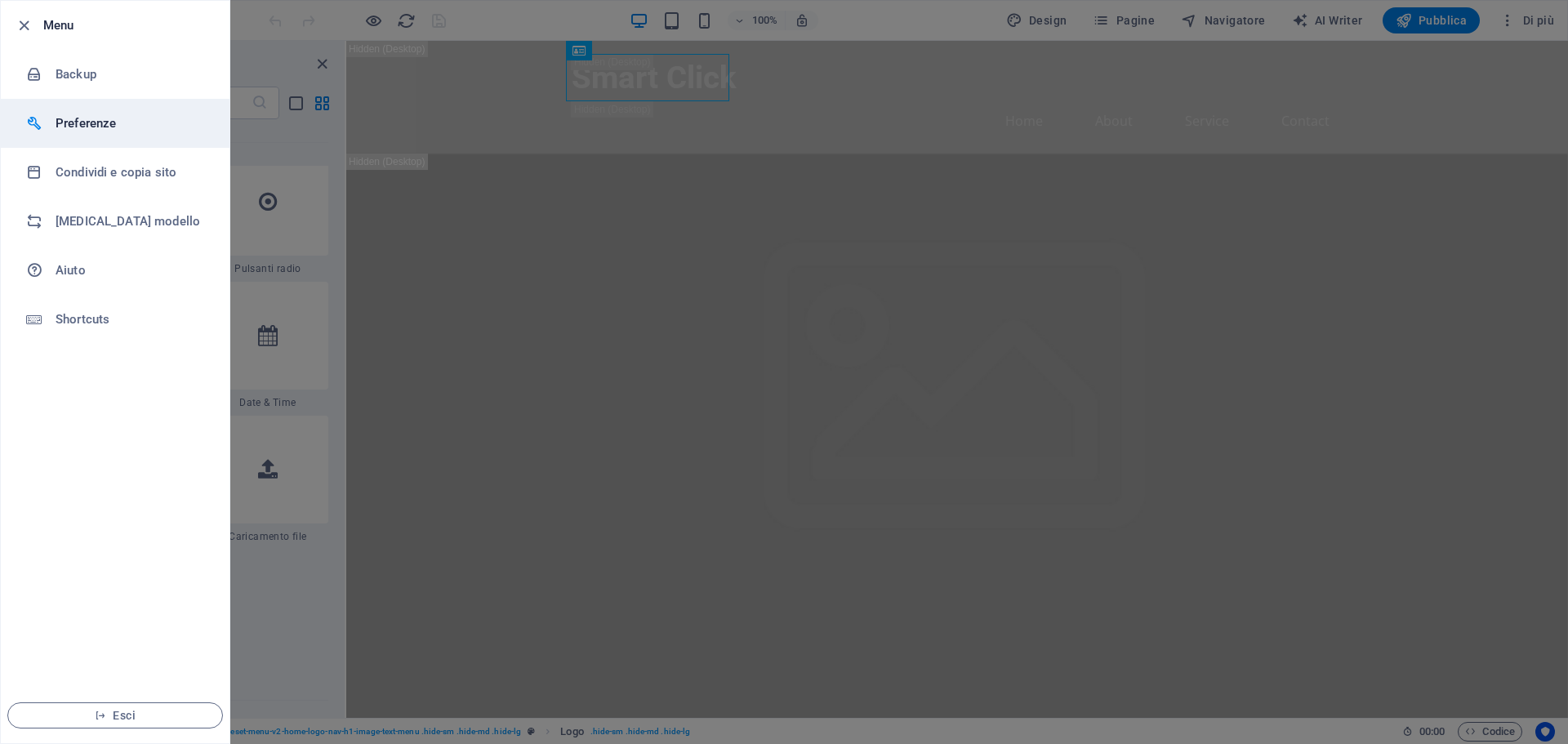
click at [78, 122] on h6 "Preferenze" at bounding box center [131, 124] width 151 height 20
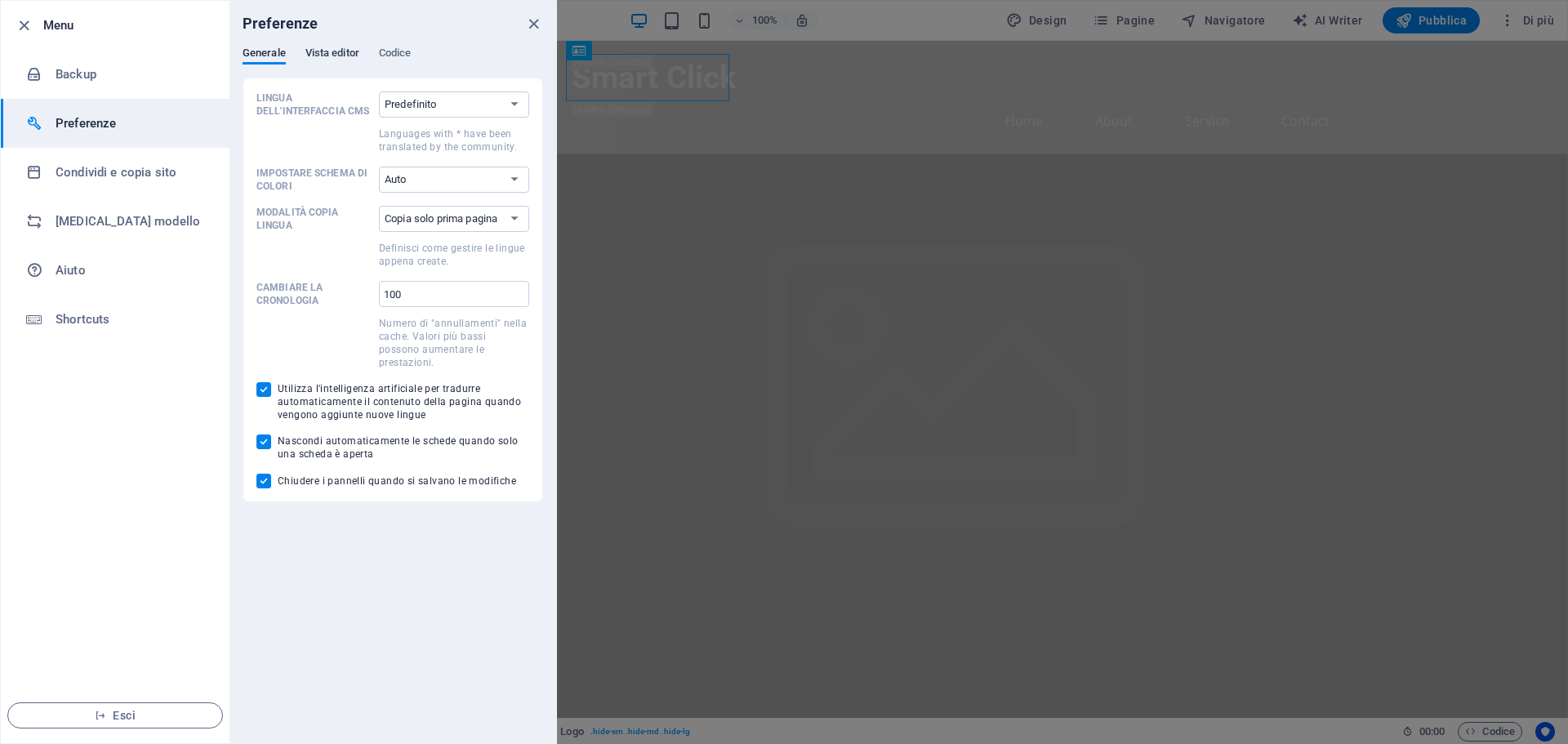
click at [337, 53] on span "Vista editor" at bounding box center [332, 55] width 54 height 23
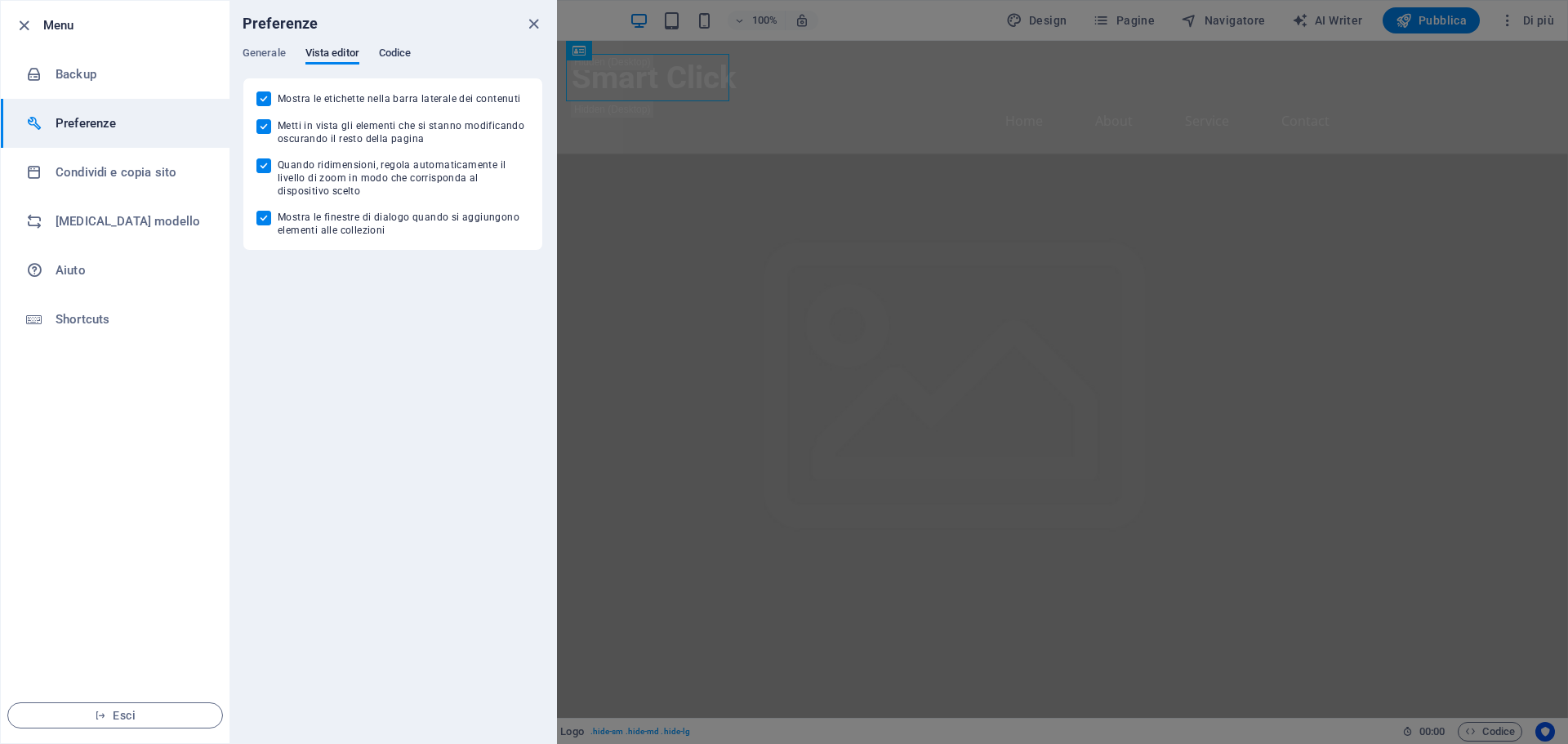
click at [380, 47] on span "Codice" at bounding box center [395, 55] width 32 height 23
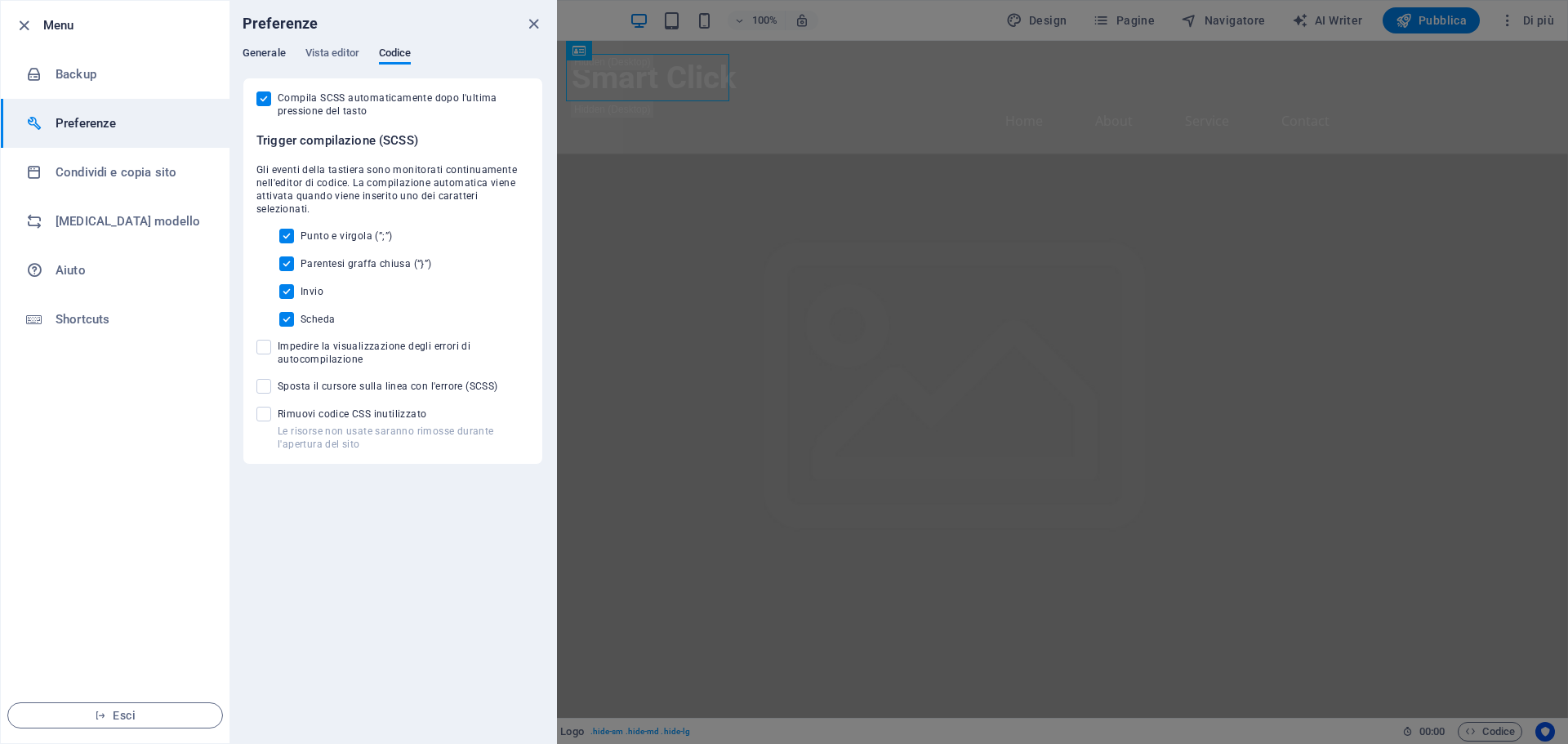
click at [277, 56] on span "Generale" at bounding box center [264, 55] width 43 height 23
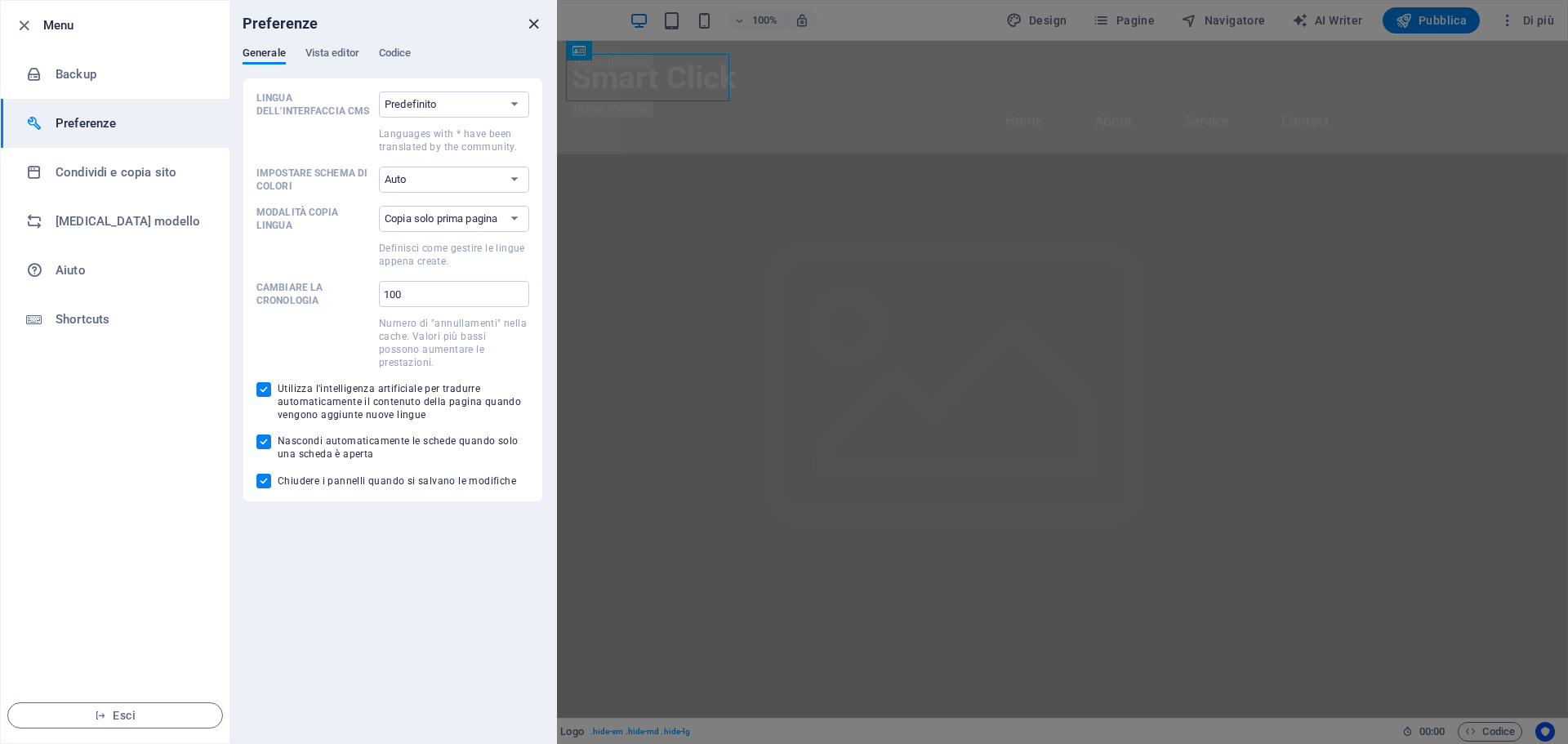
click at [536, 22] on icon "close" at bounding box center [533, 23] width 19 height 19
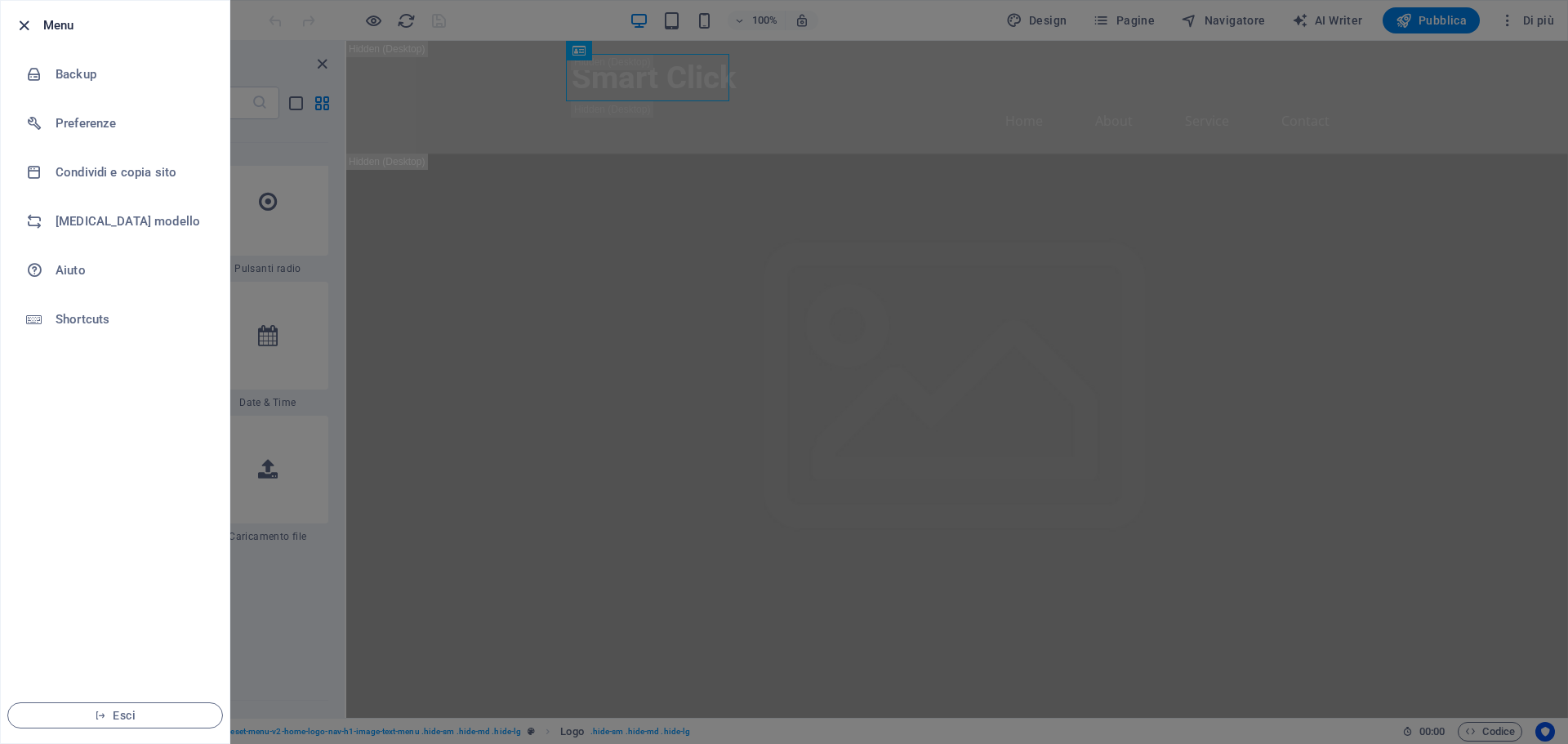
click at [20, 22] on icon "button" at bounding box center [23, 25] width 19 height 19
